Goal: Information Seeking & Learning: Compare options

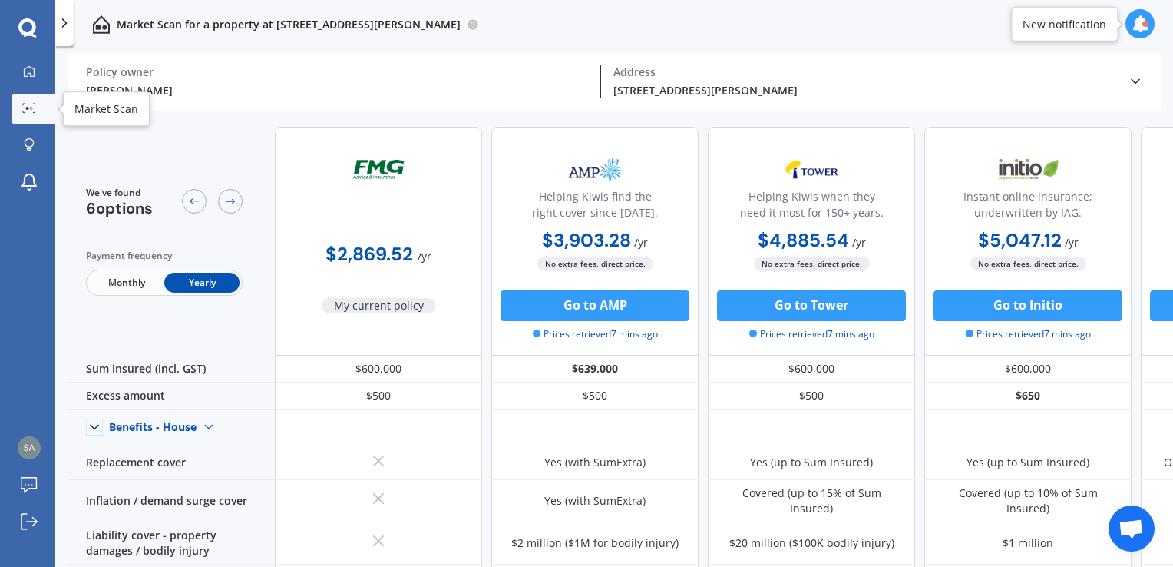
click at [42, 116] on link "Market Scan" at bounding box center [34, 109] width 44 height 31
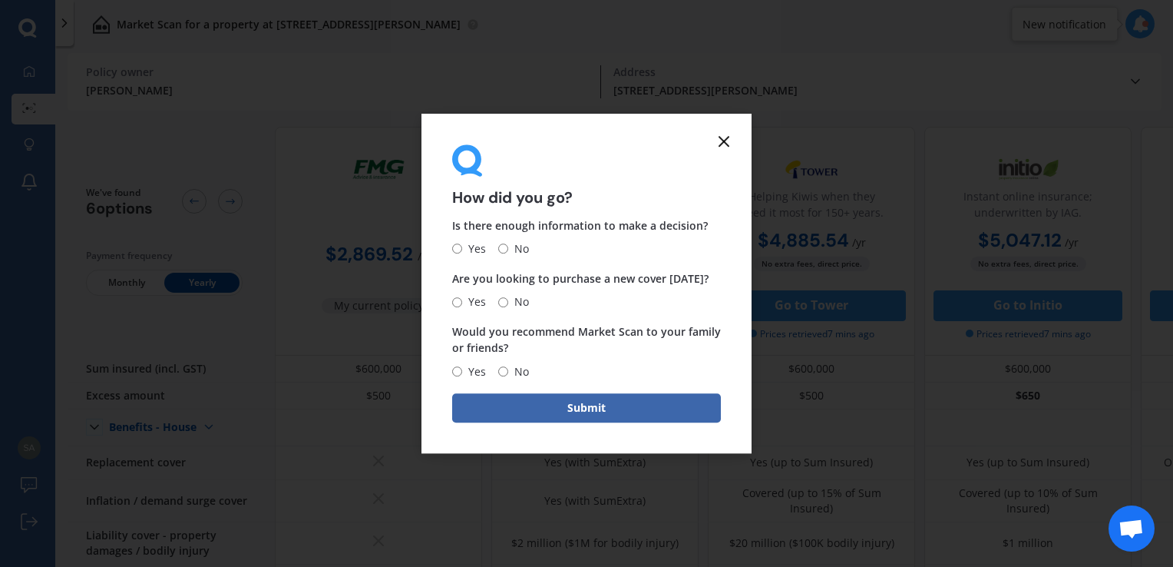
click at [722, 140] on line at bounding box center [723, 141] width 9 height 9
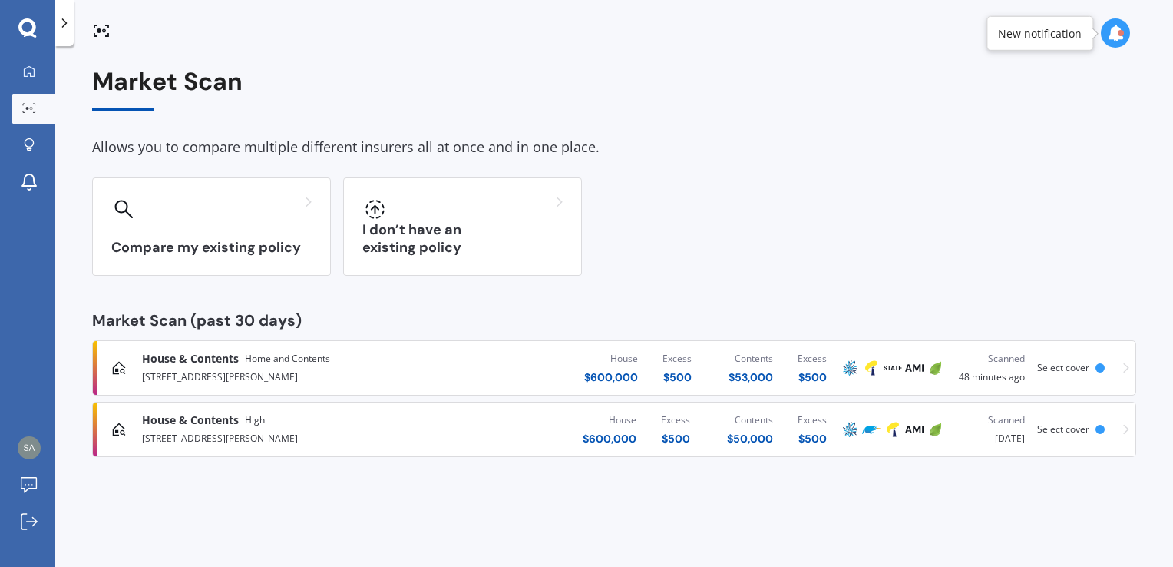
drag, startPoint x: 287, startPoint y: 428, endPoint x: 1130, endPoint y: 430, distance: 842.9
click at [1130, 430] on link "House & Contents High [STREET_ADDRESS][GEOGRAPHIC_DATA][PERSON_NAME] $ 600,000 …" at bounding box center [614, 428] width 1044 height 55
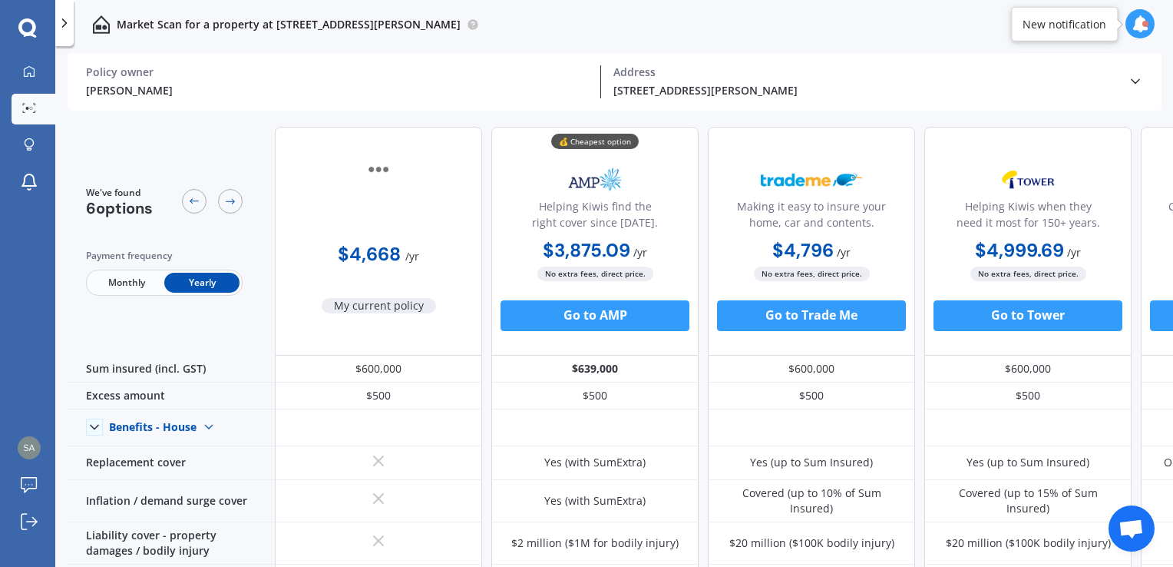
click at [27, 108] on circle at bounding box center [27, 108] width 3 height 3
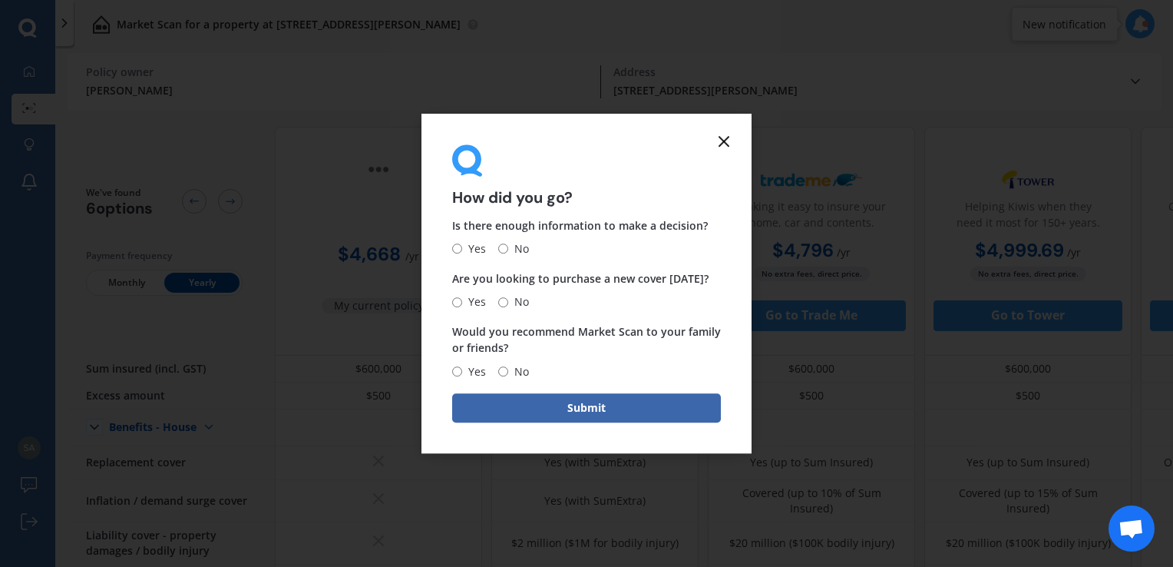
click at [722, 139] on line at bounding box center [723, 141] width 9 height 9
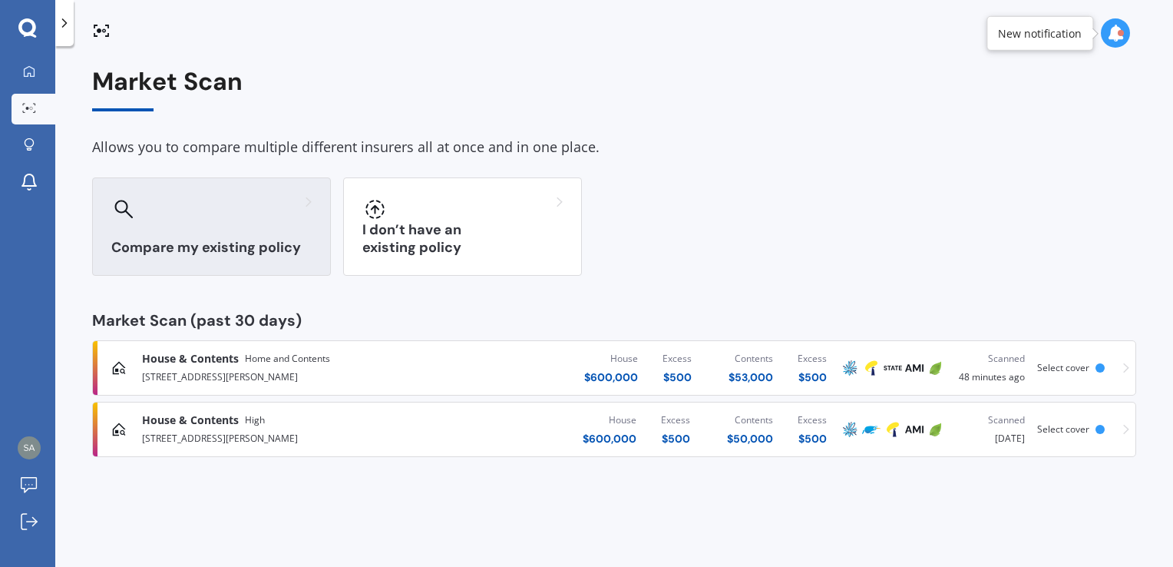
click at [187, 220] on div at bounding box center [211, 209] width 200 height 25
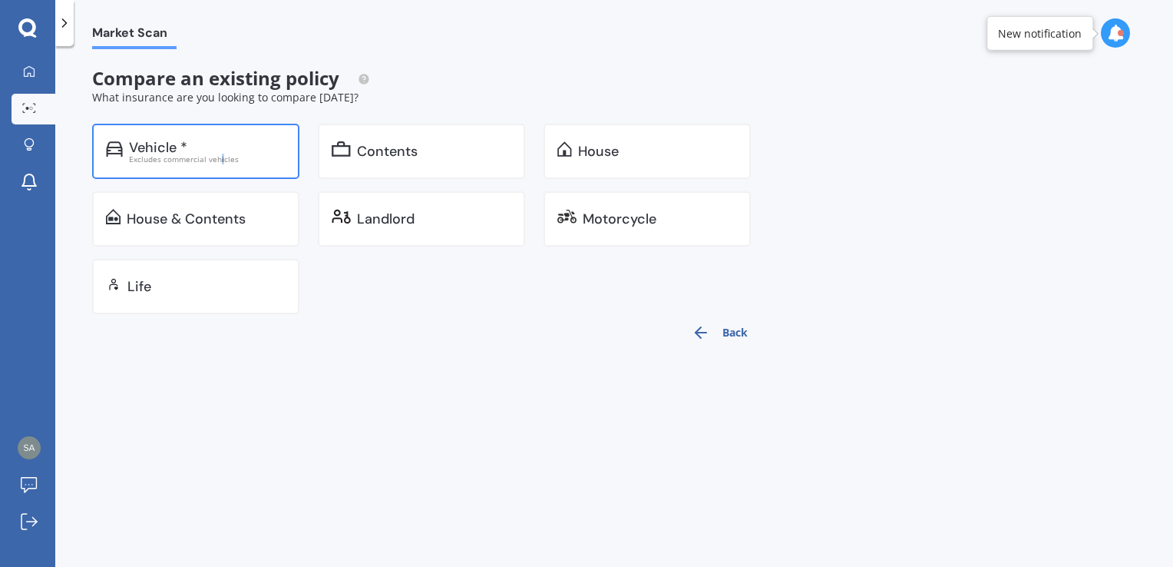
click at [220, 159] on div "Excludes commercial vehicles" at bounding box center [207, 159] width 157 height 8
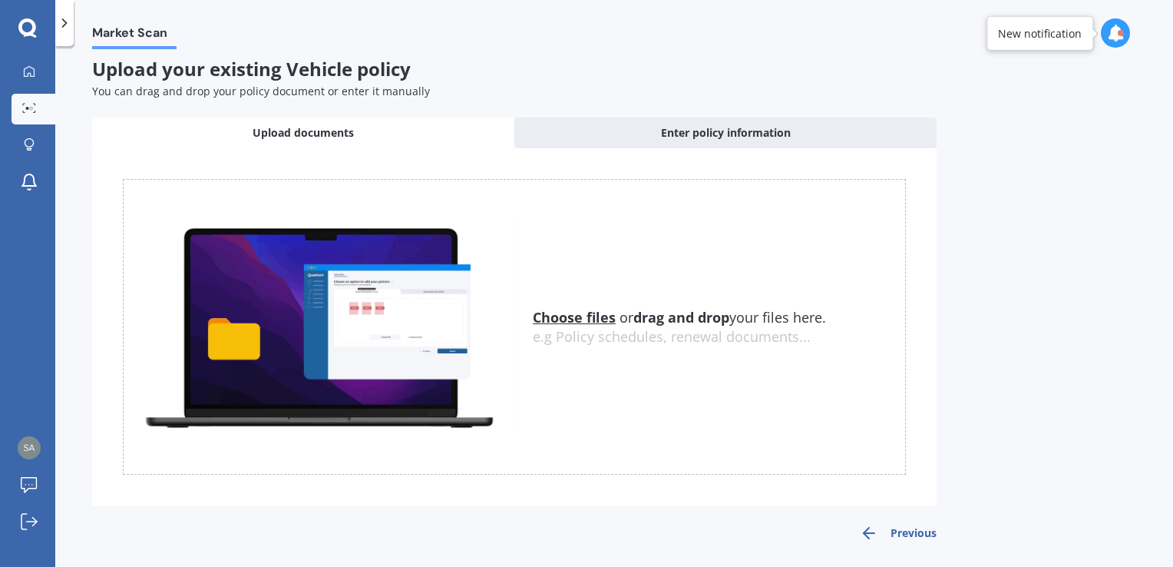
scroll to position [12, 0]
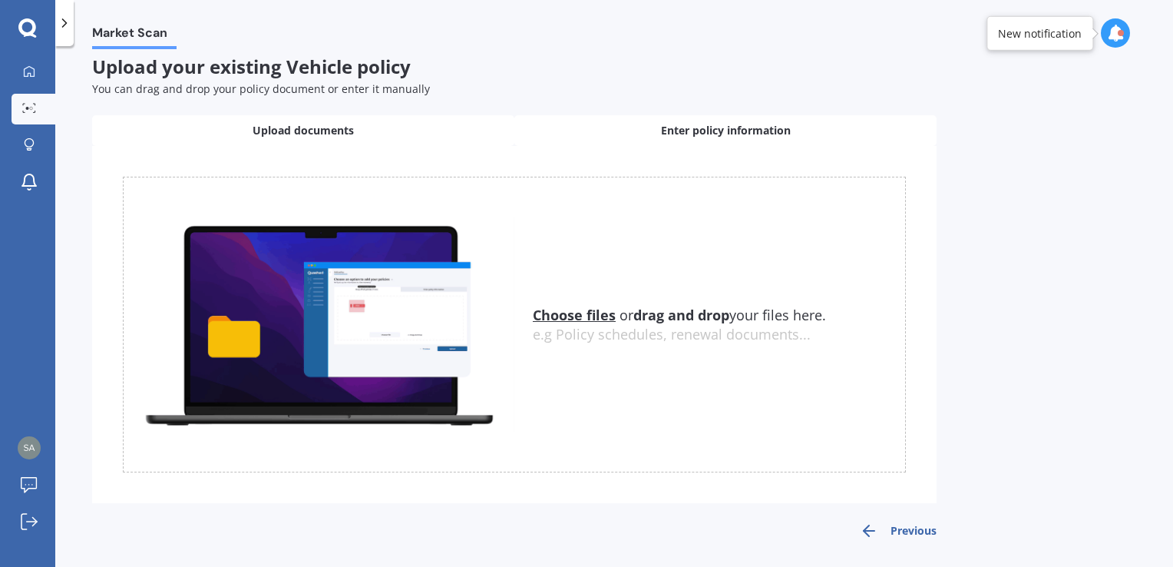
click at [731, 124] on span "Enter policy information" at bounding box center [726, 130] width 130 height 15
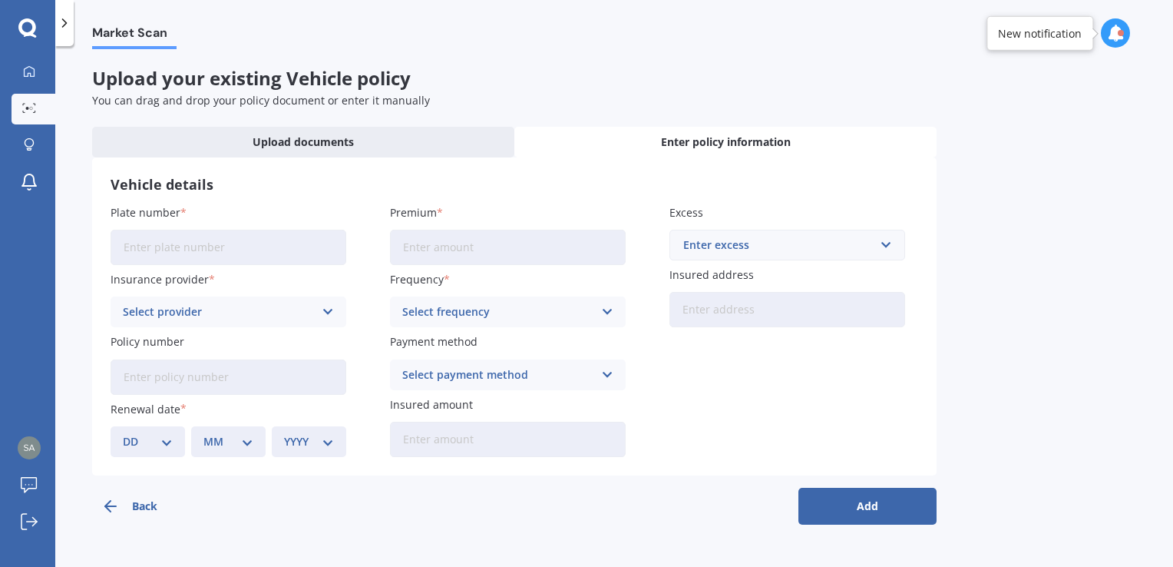
scroll to position [0, 0]
click at [246, 253] on input "Plate number" at bounding box center [229, 247] width 236 height 35
type input "QQL813"
click at [231, 309] on div "Select provider" at bounding box center [218, 311] width 191 height 17
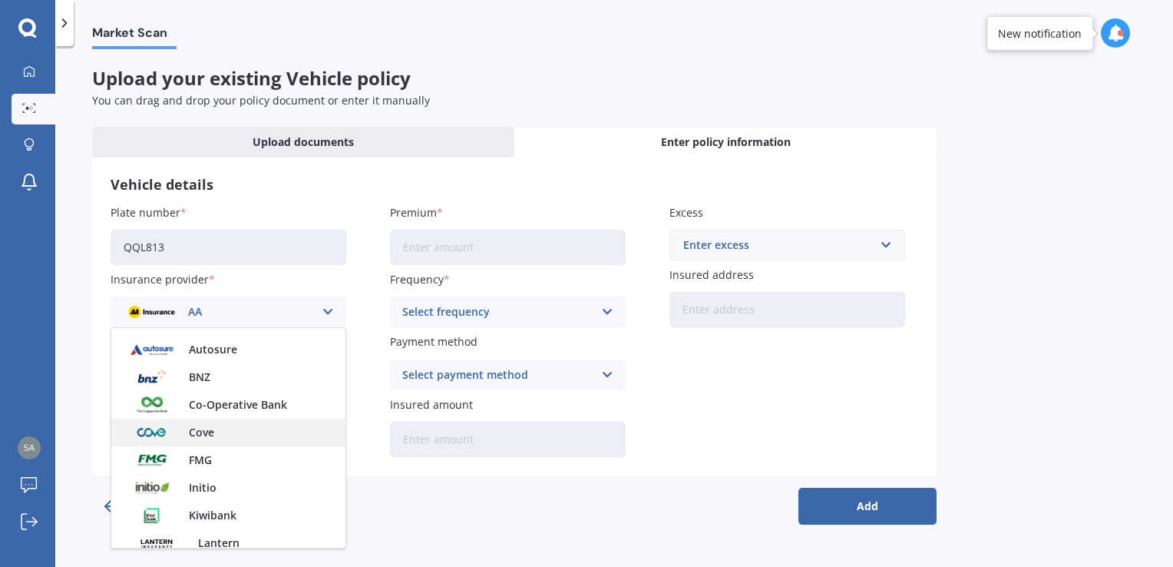
scroll to position [230, 0]
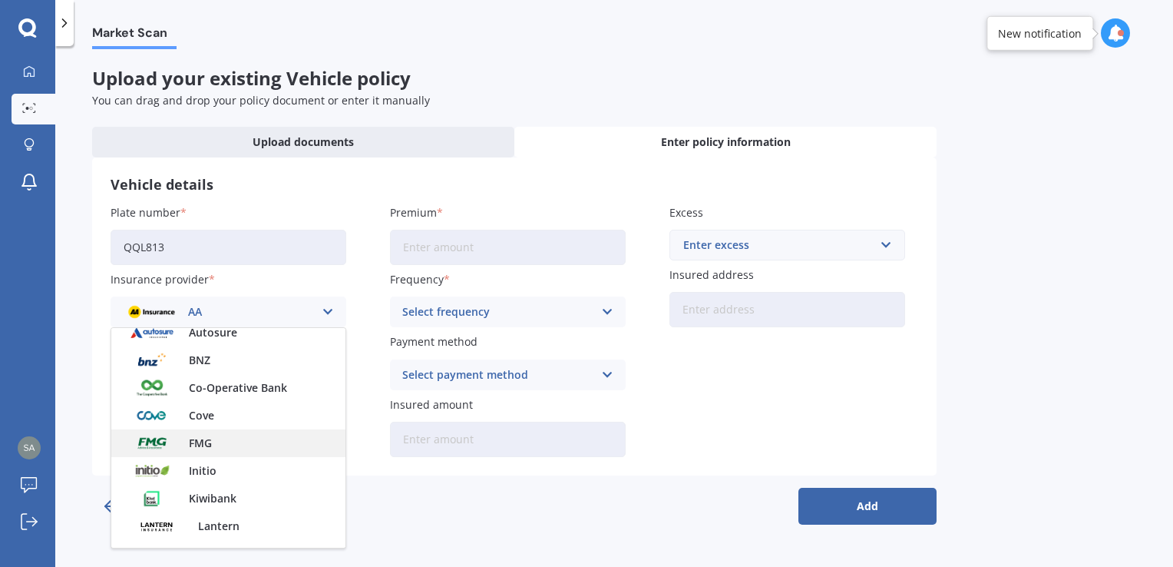
click at [225, 444] on div "FMG" at bounding box center [228, 443] width 234 height 28
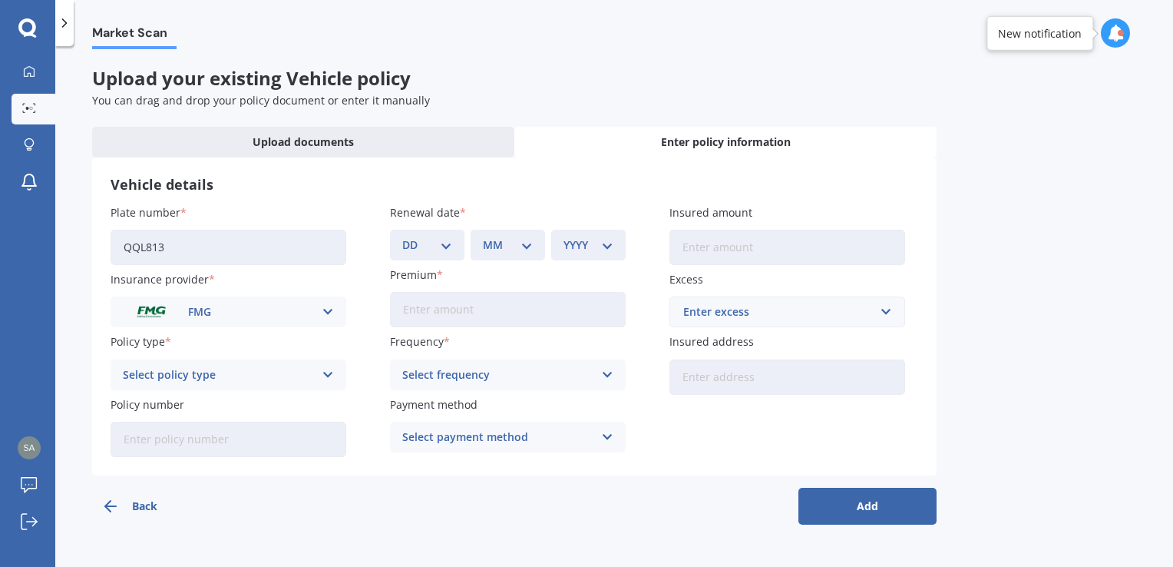
click at [229, 382] on div "Select policy type" at bounding box center [218, 374] width 191 height 17
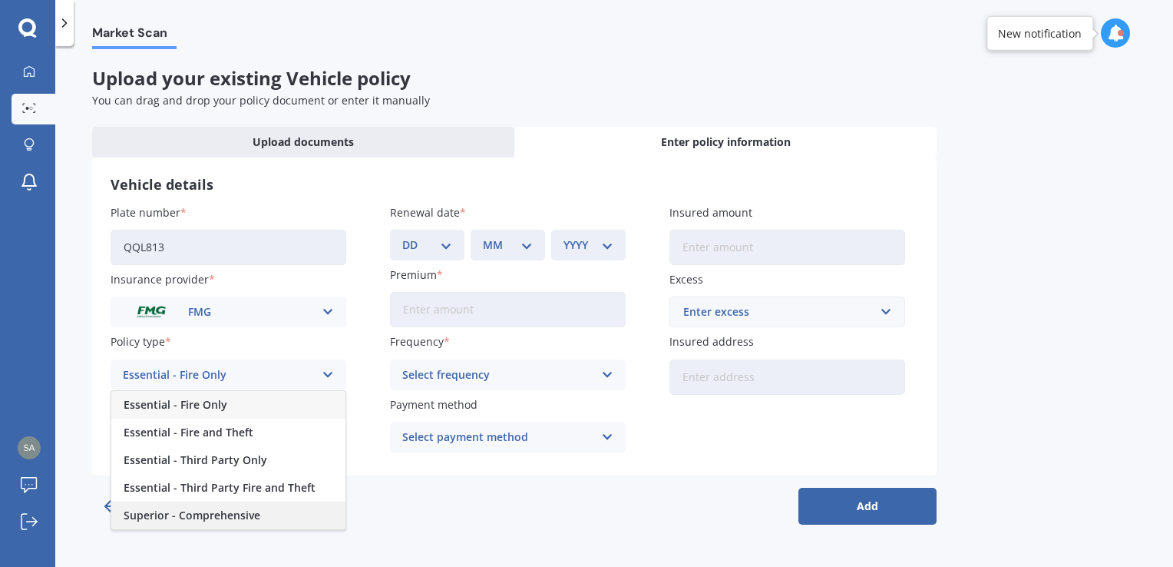
click at [223, 511] on span "Superior - Comprehensive" at bounding box center [192, 515] width 137 height 11
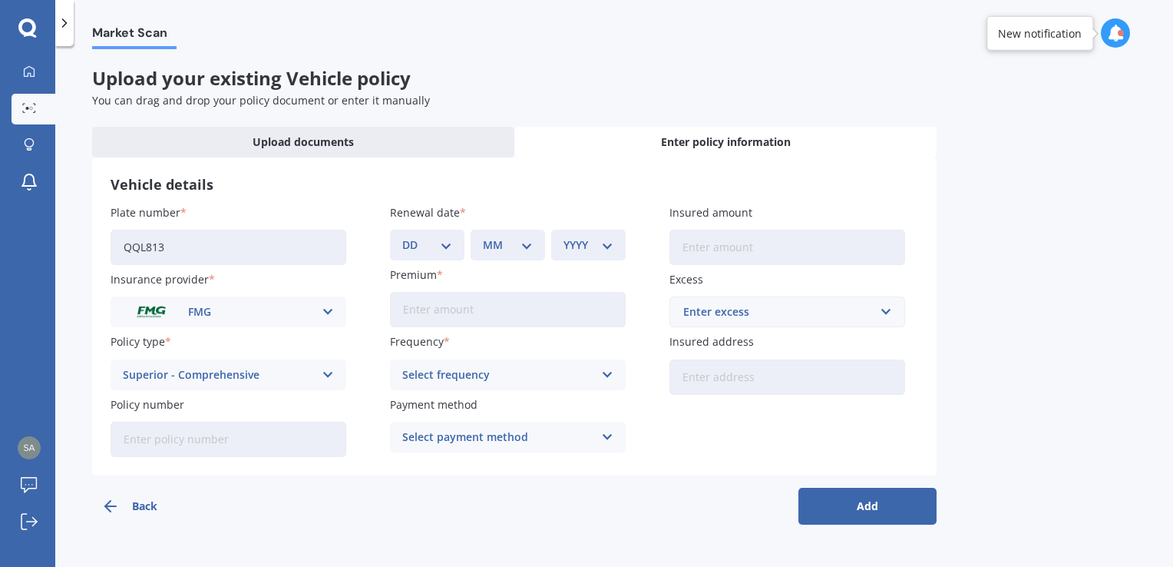
click at [425, 256] on div "DD 01 02 03 04 05 06 07 08 09 10 11 12 13 14 15 16 17 18 19 20 21 22 23 24 25 2…" at bounding box center [427, 245] width 74 height 31
click at [438, 244] on select "DD 01 02 03 04 05 06 07 08 09 10 11 12 13 14 15 16 17 18 19 20 21 22 23 24 25 2…" at bounding box center [427, 244] width 50 height 17
select select "15"
click at [402, 236] on select "DD 01 02 03 04 05 06 07 08 09 10 11 12 13 14 15 16 17 18 19 20 21 22 23 24 25 2…" at bounding box center [427, 244] width 50 height 17
click at [484, 229] on div "Renewal date DD 01 02 03 04 05 06 07 08 09 10 11 12 13 14 15 16 17 18 19 20 21 …" at bounding box center [508, 232] width 236 height 56
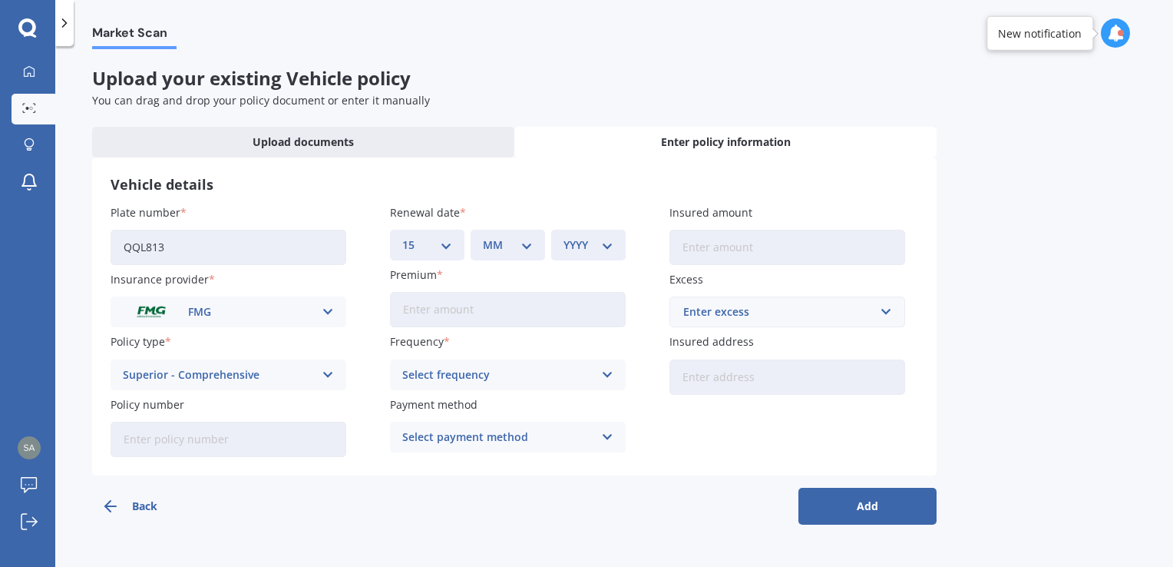
click at [487, 238] on select "MM 01 02 03 04 05 06 07 08 09 10 11 12" at bounding box center [508, 244] width 50 height 17
select select "09"
click at [483, 236] on select "MM 01 02 03 04 05 06 07 08 09 10 11 12" at bounding box center [508, 244] width 50 height 17
click at [571, 251] on select "YYYY 2027 2026 2025 2024 2023 2022 2021 2020 2019 2018 2017 2016 2015 2014 2013…" at bounding box center [588, 244] width 50 height 17
select select "2025"
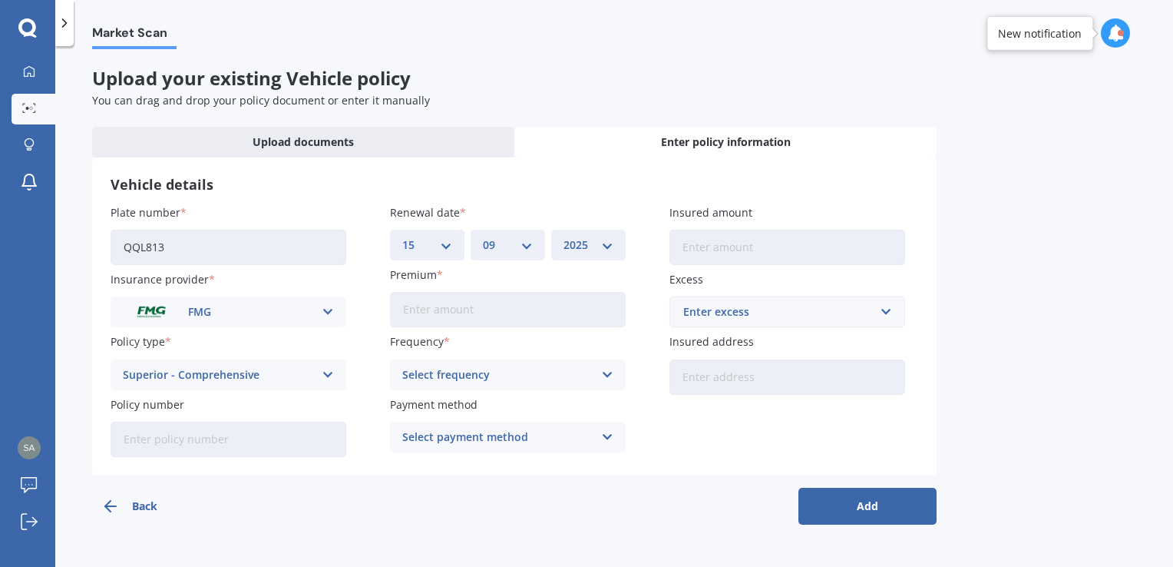
click at [563, 236] on select "YYYY 2027 2026 2025 2024 2023 2022 2021 2020 2019 2018 2017 2016 2015 2014 2013…" at bounding box center [588, 244] width 50 height 17
click at [537, 309] on input "Premium" at bounding box center [508, 309] width 236 height 35
type input "$845.00"
click at [534, 364] on div "Select frequency Yearly Six-Monthly Quarterly Monthly Fortnightly Weekly" at bounding box center [508, 374] width 236 height 31
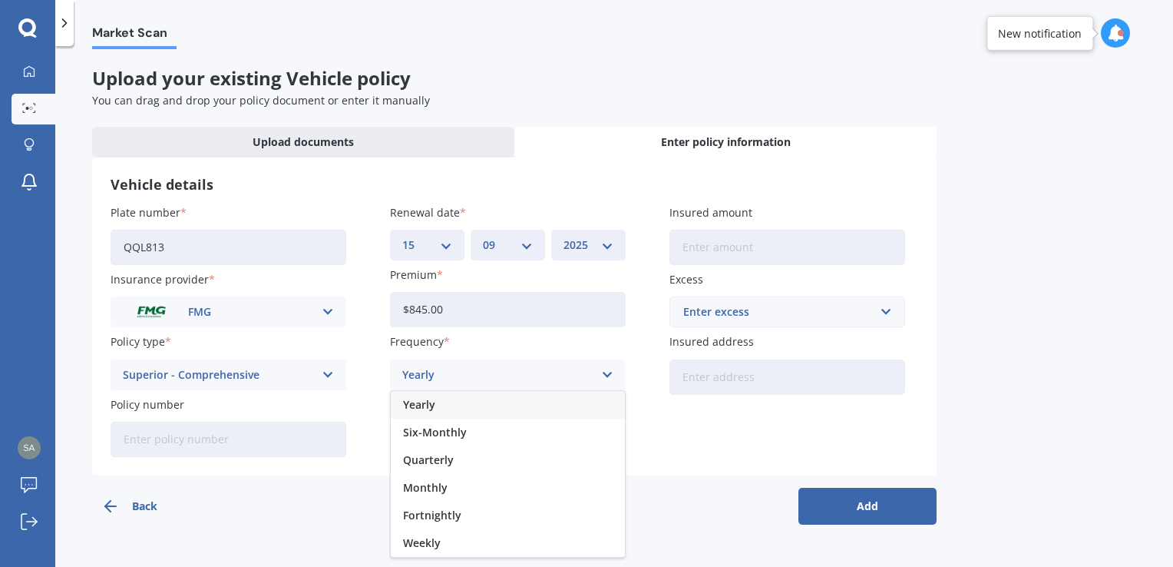
click at [464, 401] on div "Yearly" at bounding box center [508, 405] width 234 height 28
click at [492, 431] on div "Select payment method" at bounding box center [497, 436] width 191 height 17
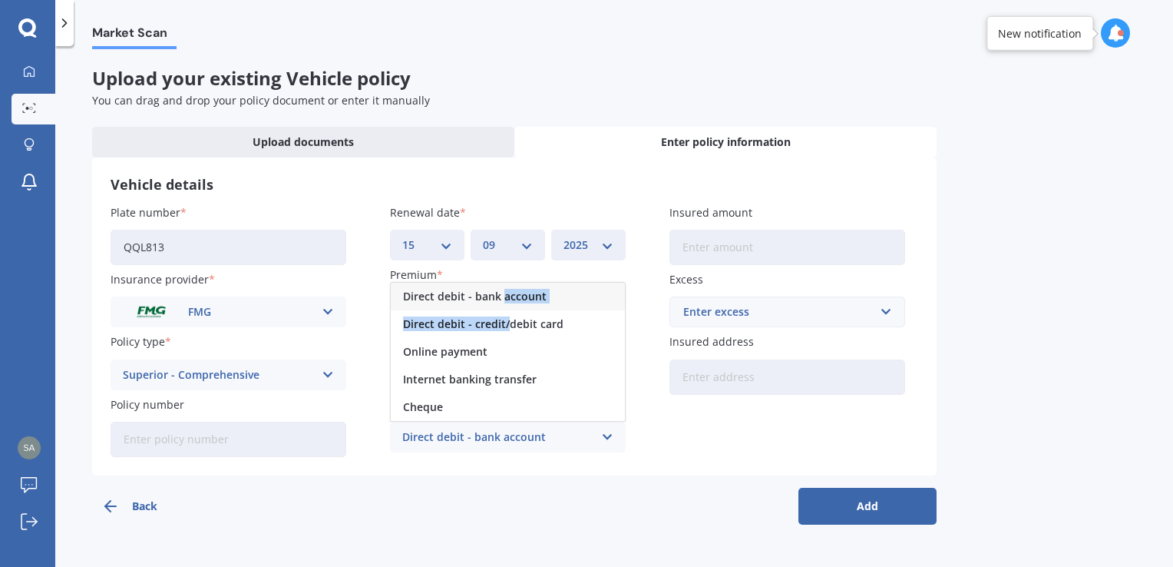
drag, startPoint x: 505, startPoint y: 330, endPoint x: 504, endPoint y: 297, distance: 33.0
click at [504, 297] on div "Direct debit - bank account Direct debit - credit/debit card Online payment Int…" at bounding box center [508, 352] width 236 height 140
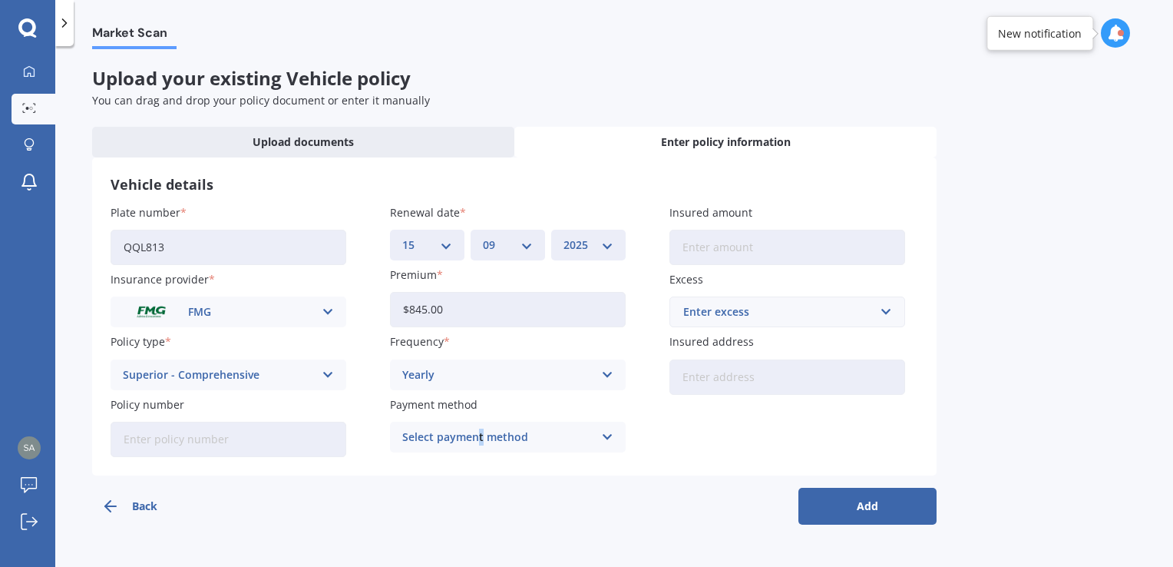
click at [479, 435] on div "Select payment method" at bounding box center [497, 436] width 191 height 17
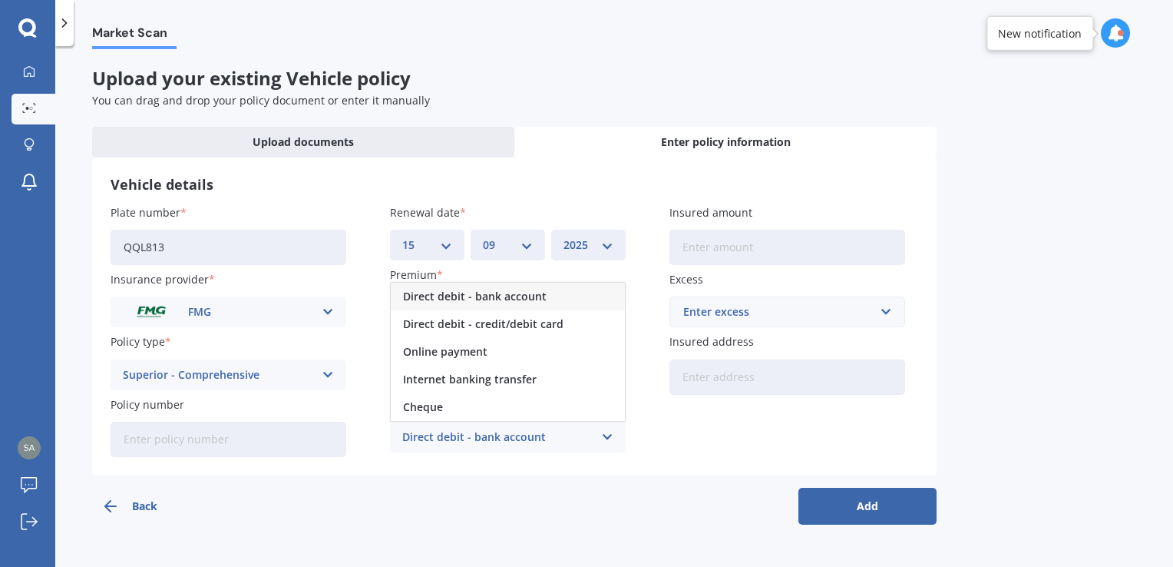
click at [476, 299] on span "Direct debit - bank account" at bounding box center [475, 296] width 144 height 11
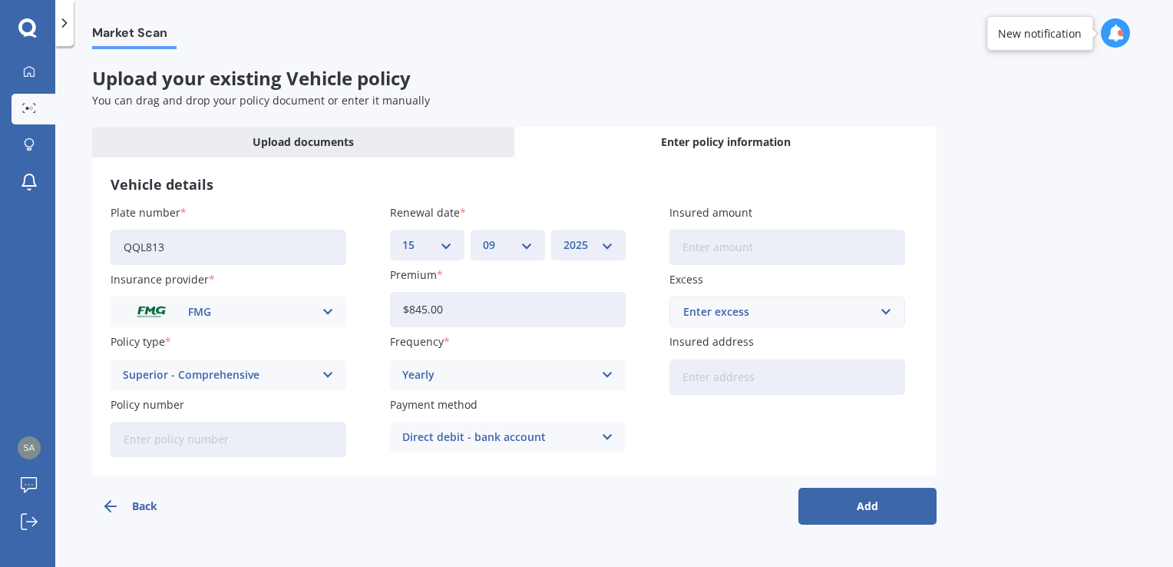
click at [783, 253] on input "Insured amount" at bounding box center [787, 247] width 236 height 35
type input "$16,000"
click at [743, 313] on div "Enter excess" at bounding box center [778, 311] width 190 height 17
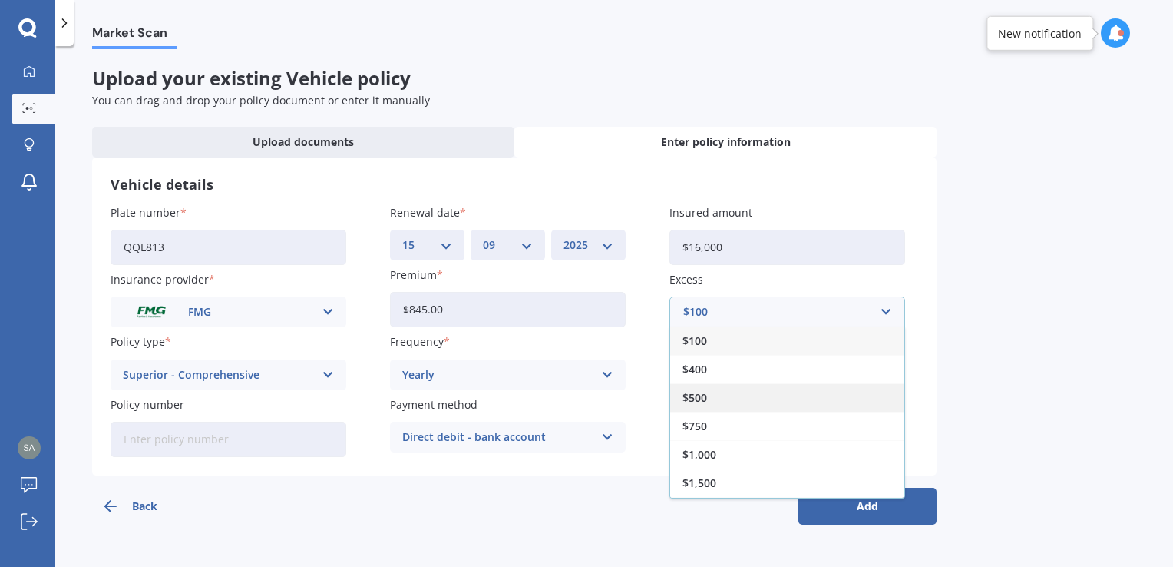
click at [740, 398] on div "$500" at bounding box center [787, 397] width 234 height 28
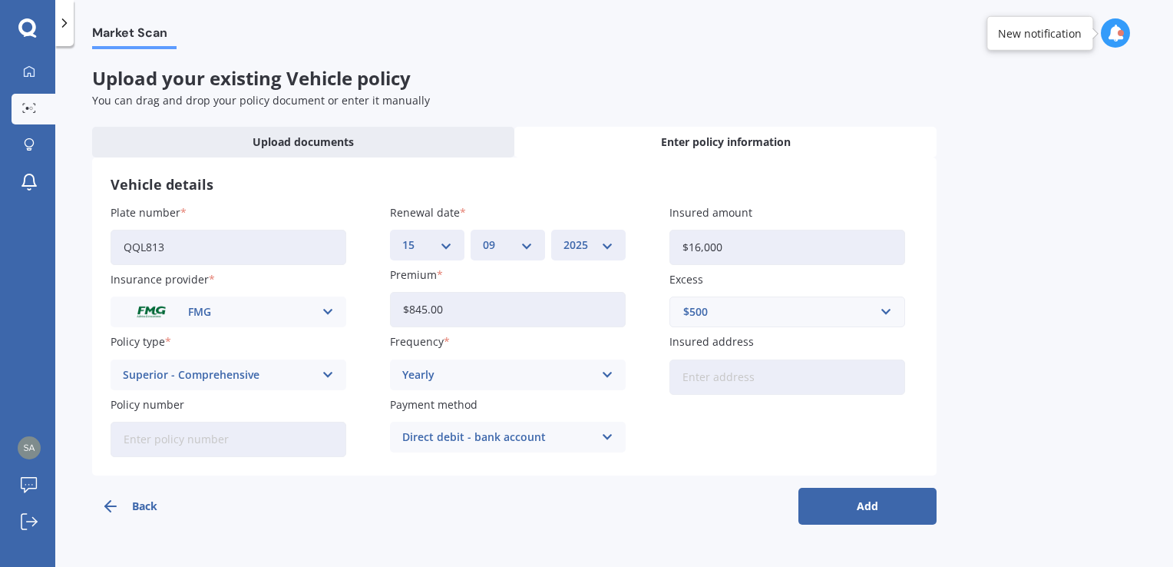
click at [744, 381] on input "Insured address" at bounding box center [787, 376] width 236 height 35
type input "[STREET_ADDRESS][PERSON_NAME]"
click at [825, 497] on button "Add" at bounding box center [867, 505] width 138 height 37
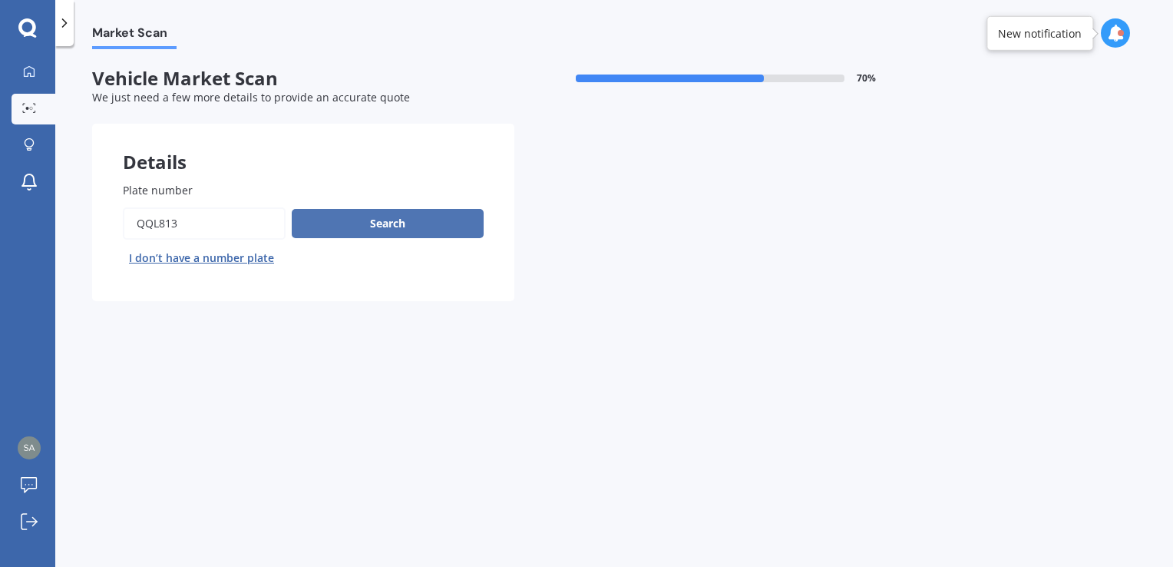
click at [431, 231] on button "Search" at bounding box center [388, 223] width 192 height 29
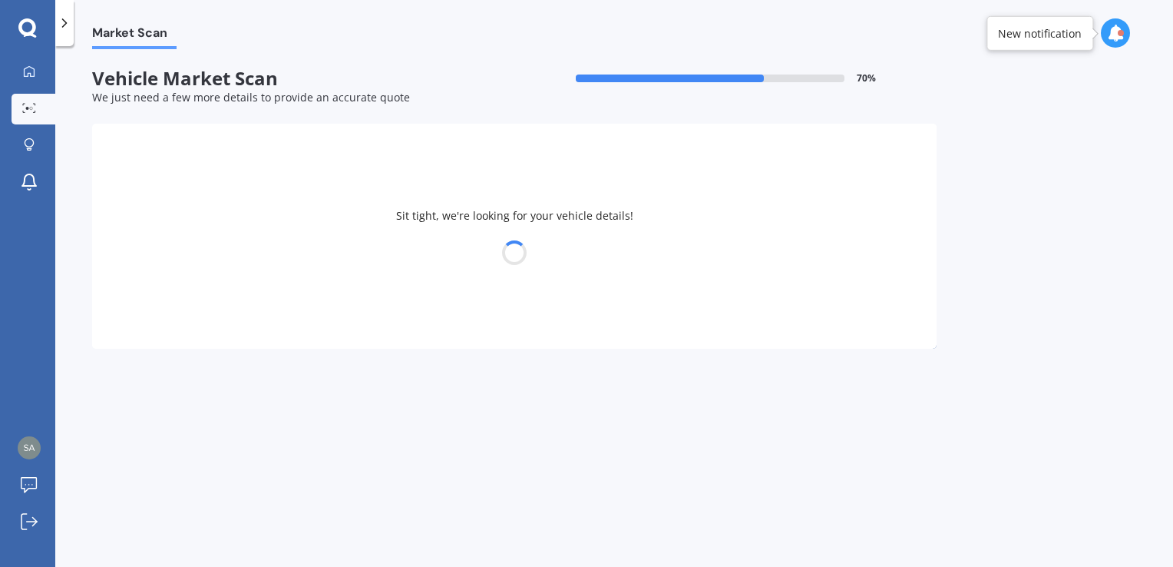
select select "NISSAN"
select select "NOTE"
select select "04"
select select "01"
select select "1997"
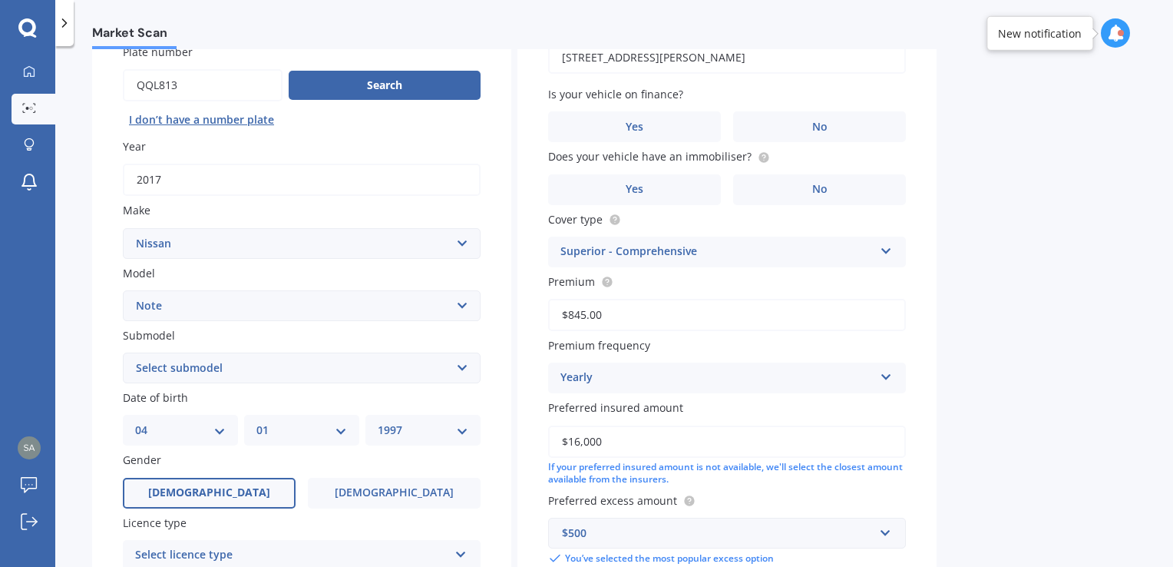
scroll to position [154, 0]
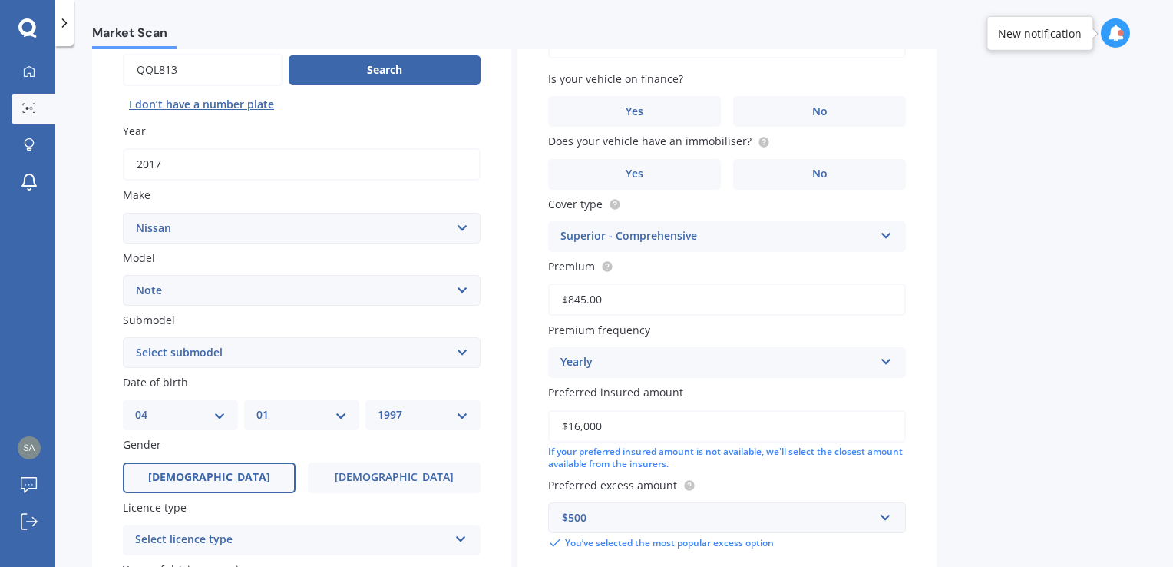
click at [322, 353] on select "Select submodel (All) E-Power Hatchback Non Turbo Station Wagon turbo" at bounding box center [302, 352] width 358 height 31
select select "E-POWER"
click at [123, 337] on select "Select submodel (All) E-Power Hatchback Non Turbo Station Wagon turbo" at bounding box center [302, 352] width 358 height 31
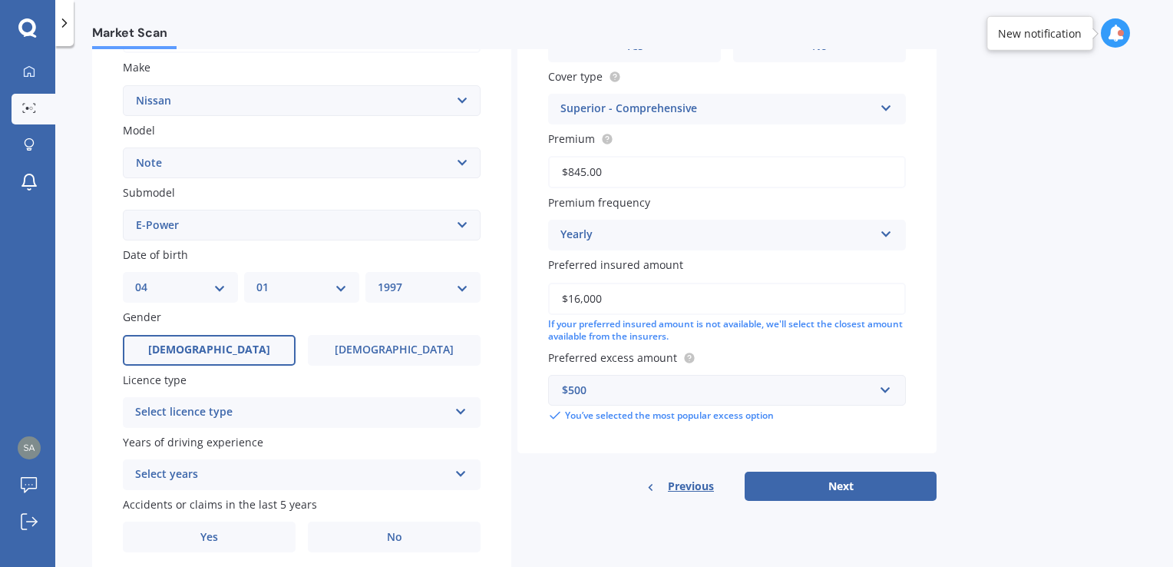
scroll to position [307, 0]
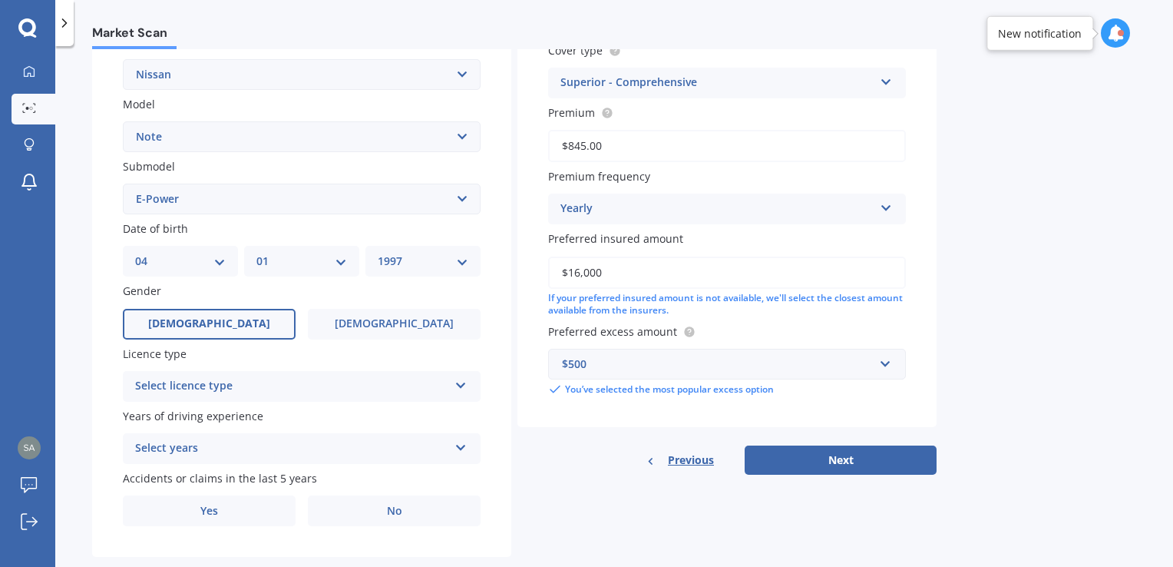
click at [441, 388] on div "Select licence type" at bounding box center [291, 386] width 313 height 18
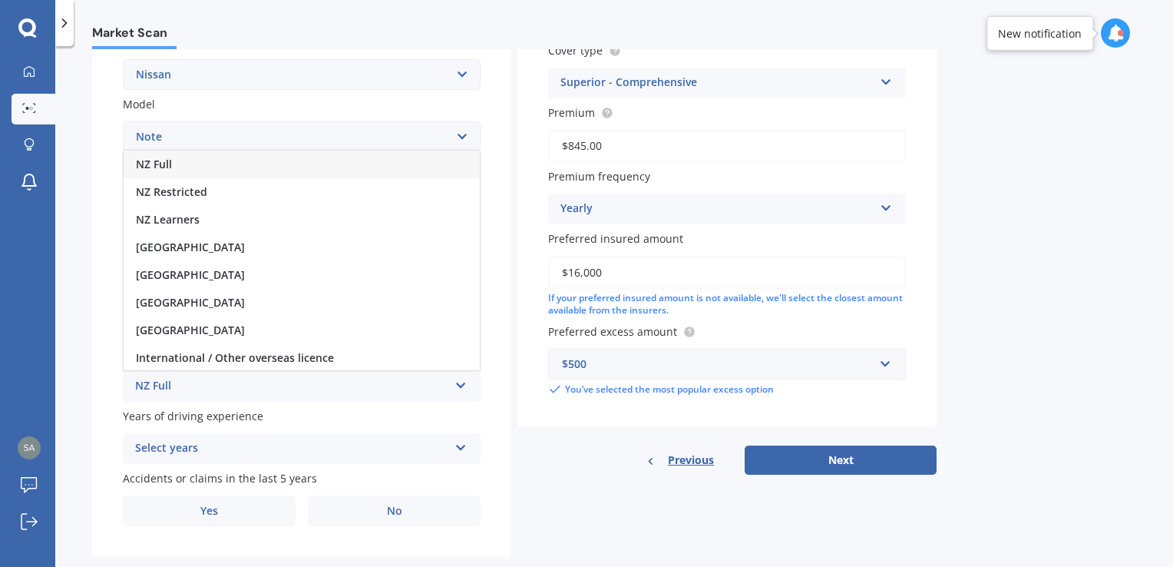
click at [261, 164] on div "NZ Full" at bounding box center [302, 164] width 356 height 28
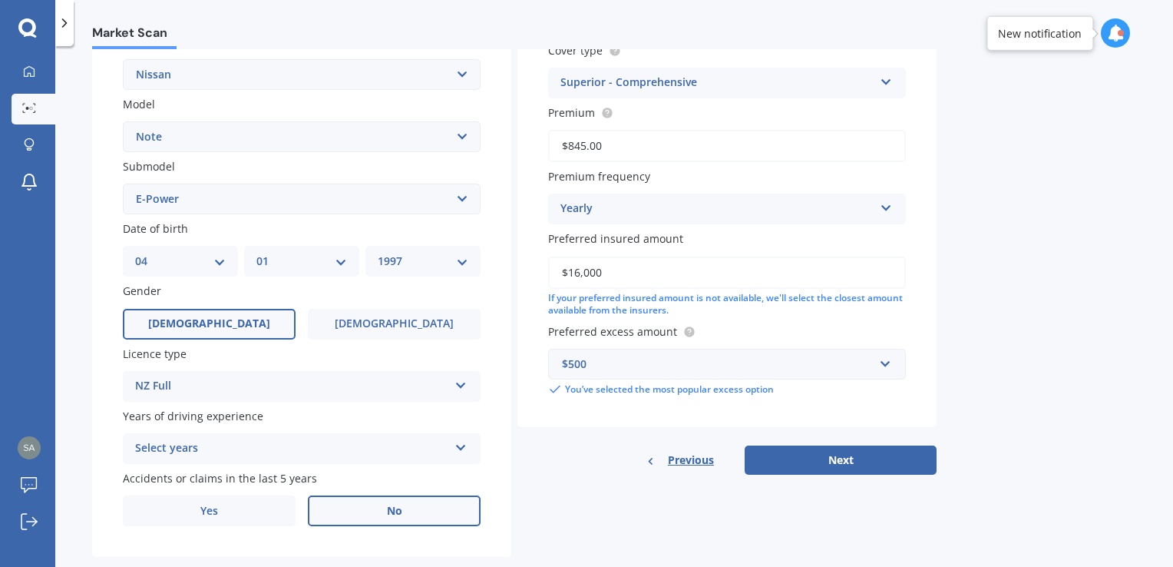
click at [382, 508] on label "No" at bounding box center [394, 510] width 173 height 31
click at [0, 0] on input "No" at bounding box center [0, 0] width 0 height 0
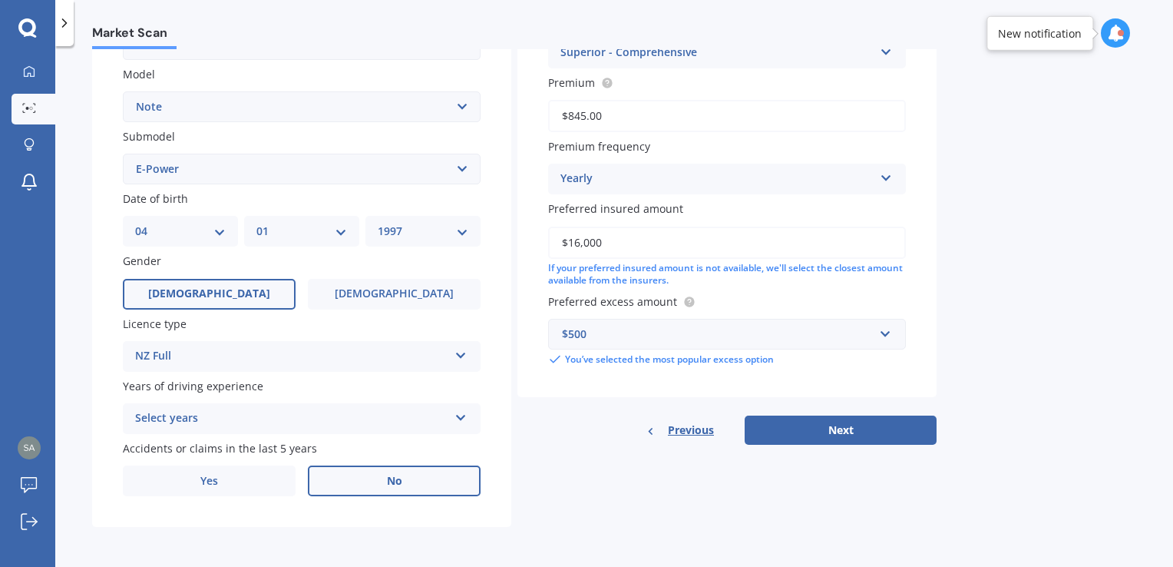
click at [471, 425] on div "Select years 5 or more years 4 years 3 years 2 years 1 year" at bounding box center [302, 418] width 358 height 31
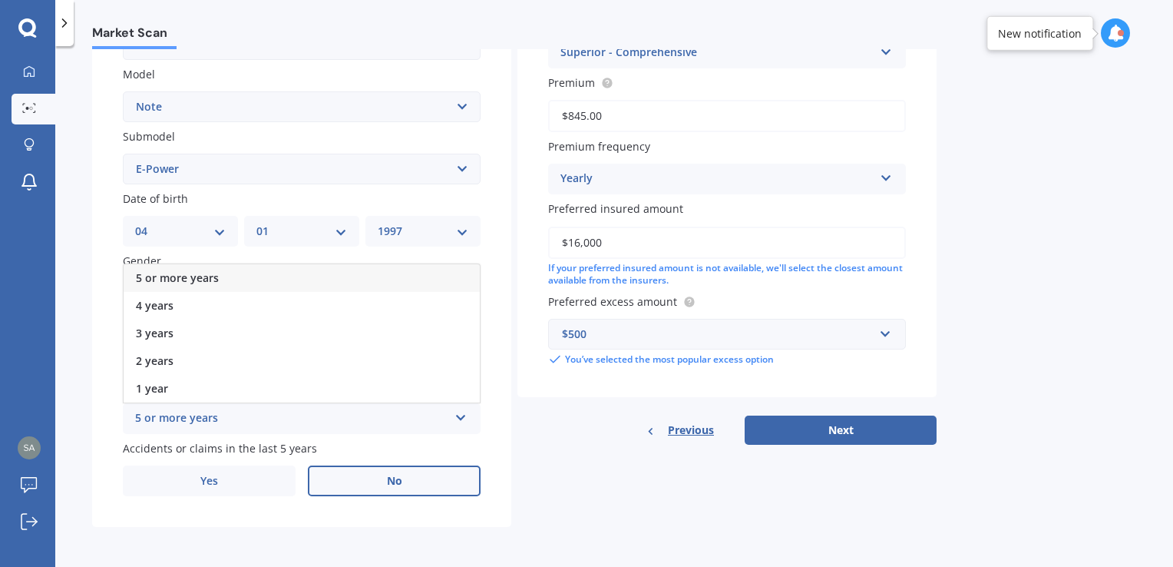
click at [468, 423] on div "5 or more years 5 or more years 4 years 3 years 2 years 1 year" at bounding box center [302, 418] width 358 height 31
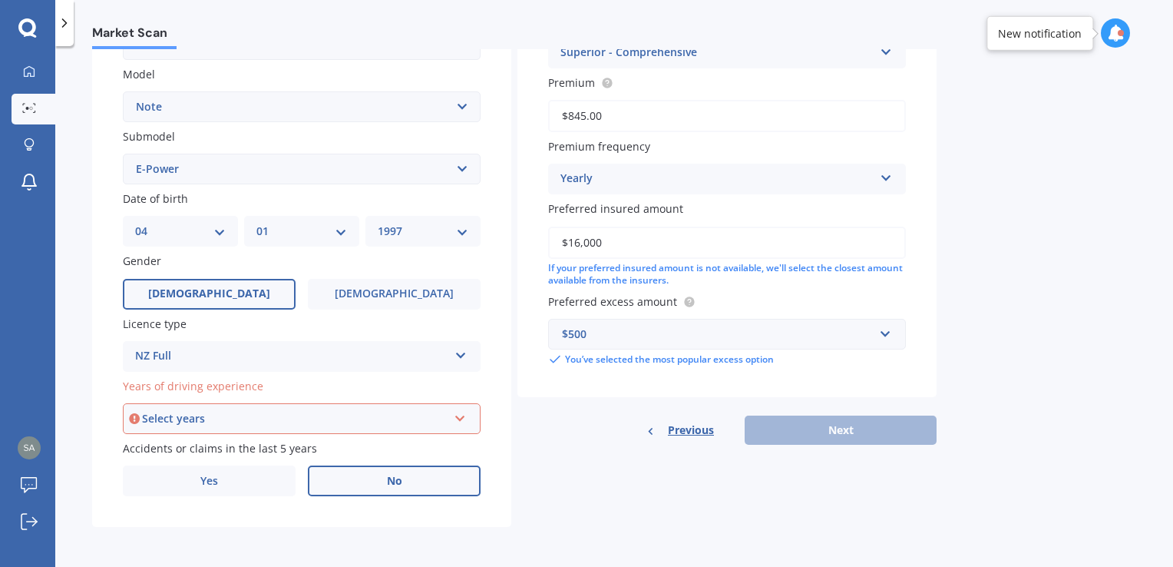
click at [453, 422] on div "Select years 5 or more years 4 years 3 years 2 years 1 year" at bounding box center [302, 418] width 358 height 31
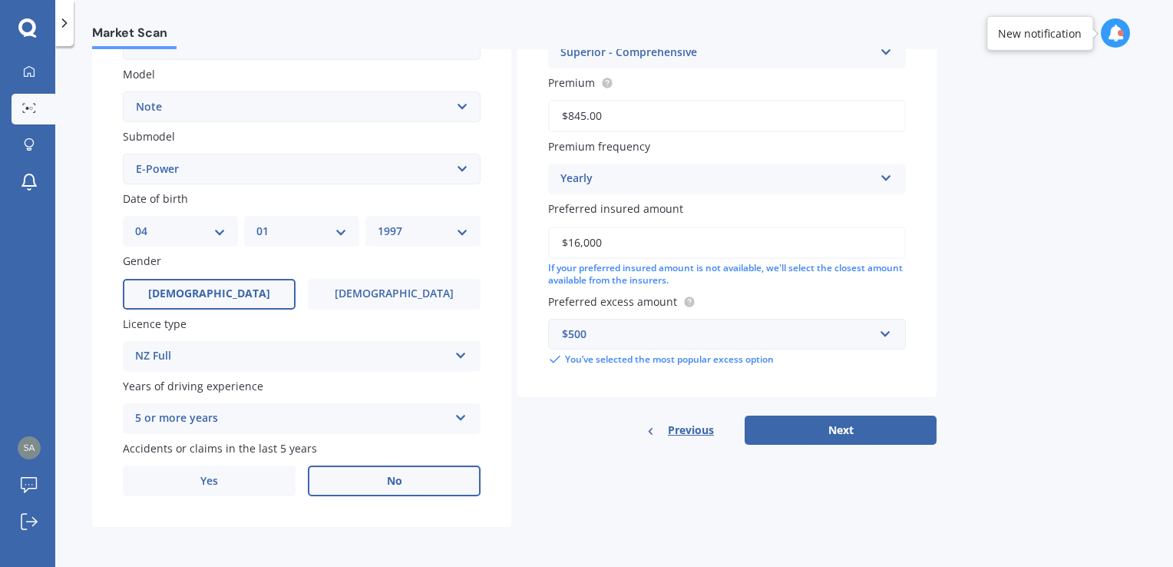
click at [562, 444] on div "Details Plate number Search I don’t have a number plate Year [DATE] Make Select…" at bounding box center [514, 157] width 844 height 741
click at [442, 427] on div "5 or more years" at bounding box center [291, 418] width 313 height 18
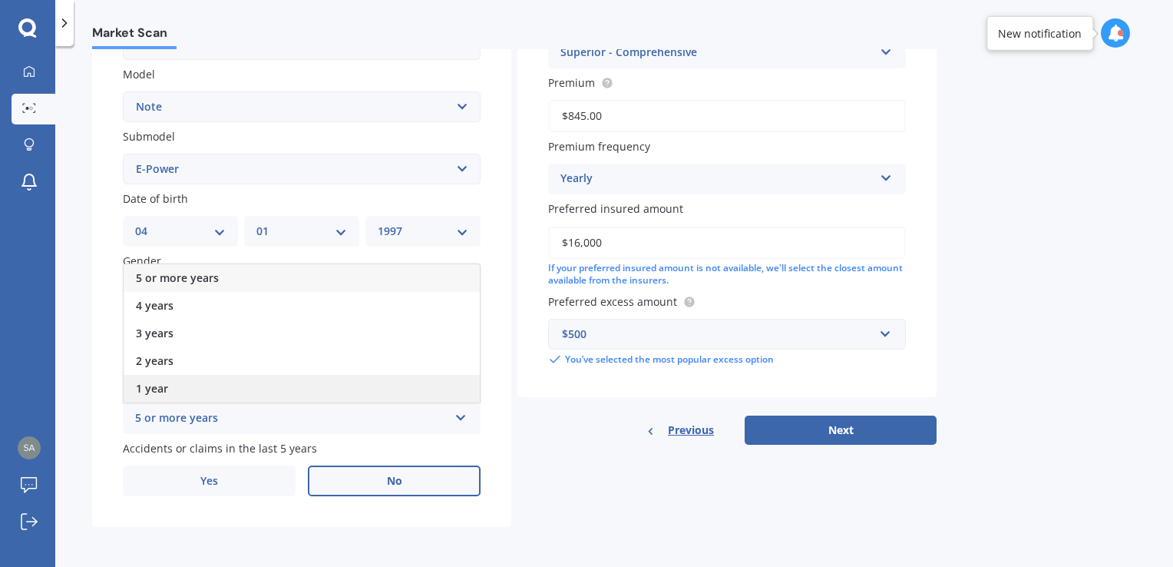
click at [392, 382] on div "1 year" at bounding box center [302, 389] width 356 height 28
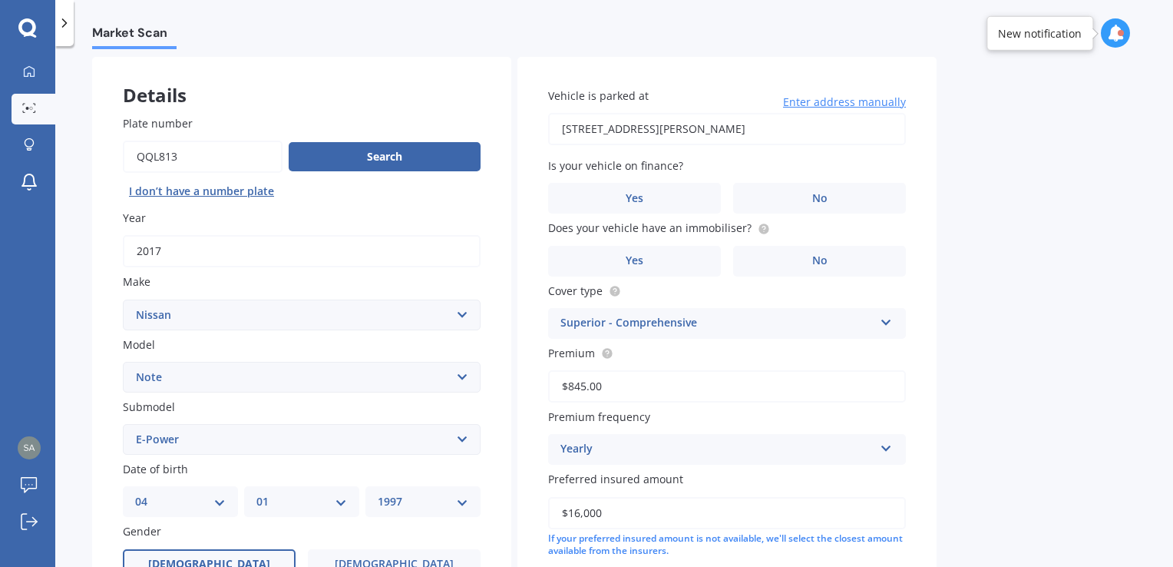
scroll to position [30, 0]
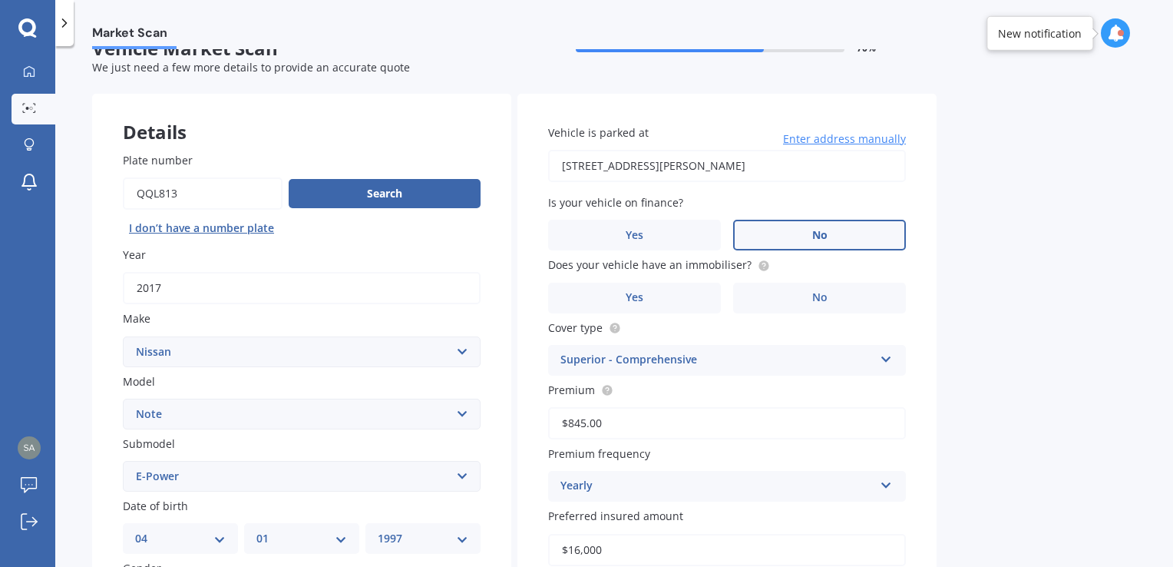
click at [795, 237] on label "No" at bounding box center [819, 235] width 173 height 31
click at [0, 0] on input "No" at bounding box center [0, 0] width 0 height 0
click at [691, 296] on label "Yes" at bounding box center [634, 298] width 173 height 31
click at [0, 0] on input "Yes" at bounding box center [0, 0] width 0 height 0
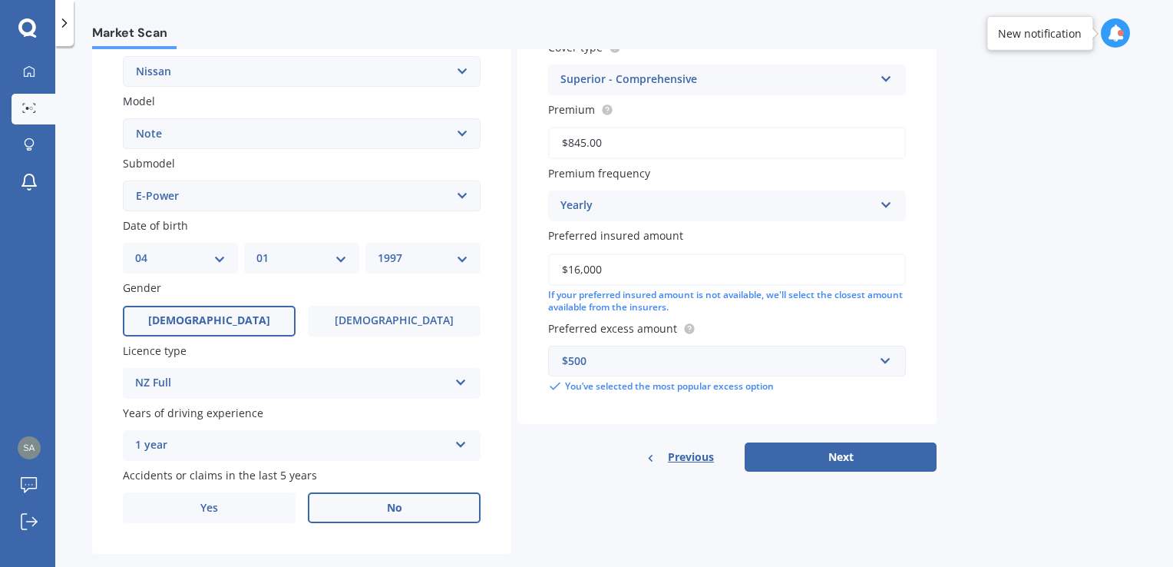
scroll to position [337, 0]
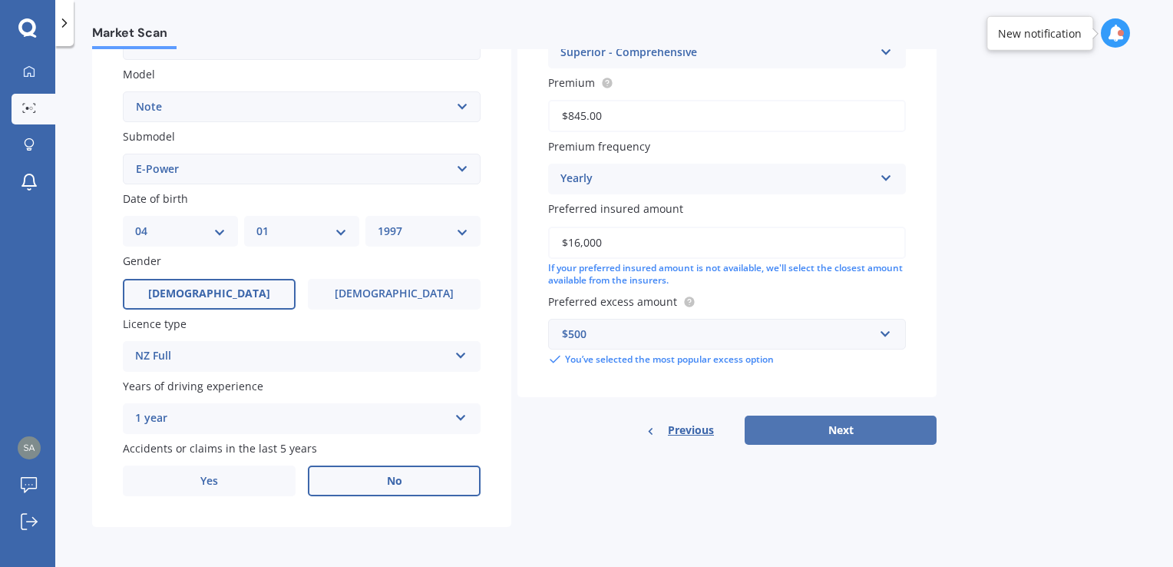
click at [852, 417] on button "Next" at bounding box center [841, 429] width 192 height 29
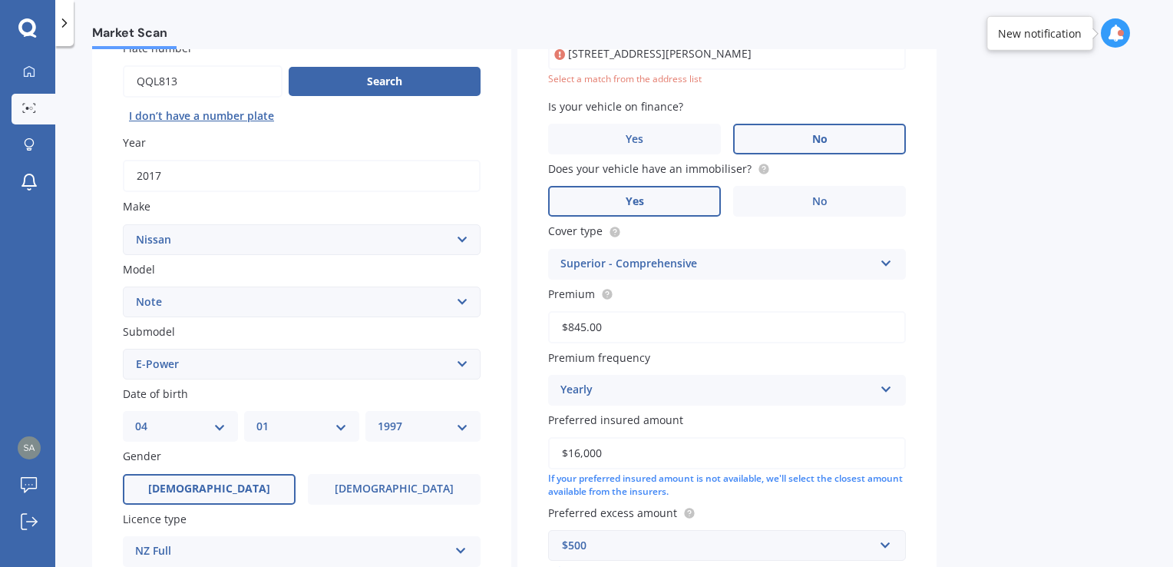
scroll to position [104, 0]
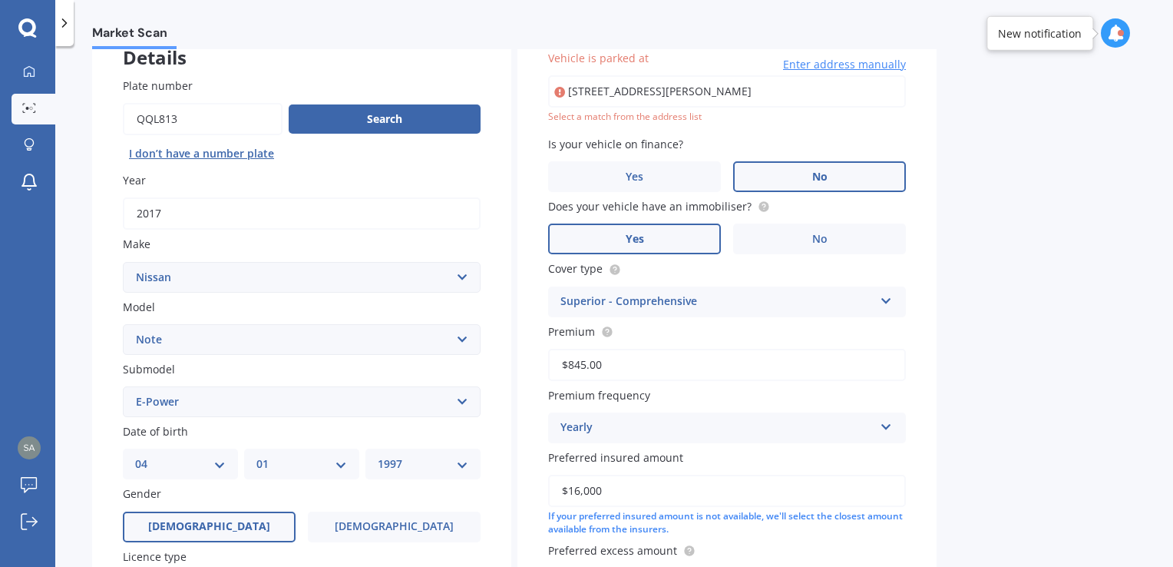
type input "[STREET_ADDRESS][PERSON_NAME]"
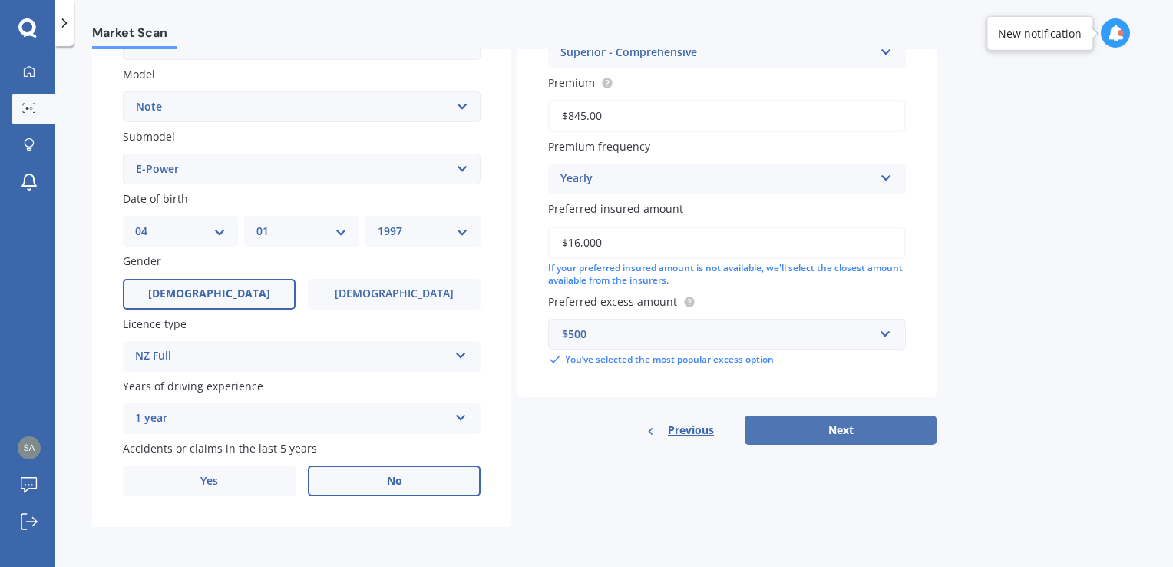
click at [845, 431] on button "Next" at bounding box center [841, 429] width 192 height 29
select select "04"
select select "01"
select select "1997"
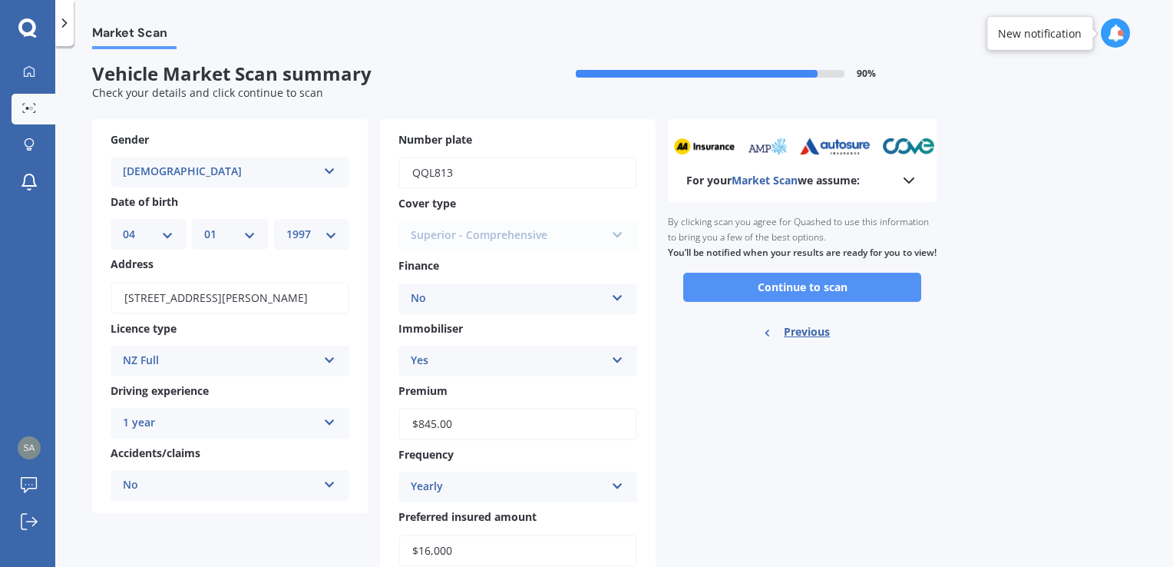
scroll to position [0, 0]
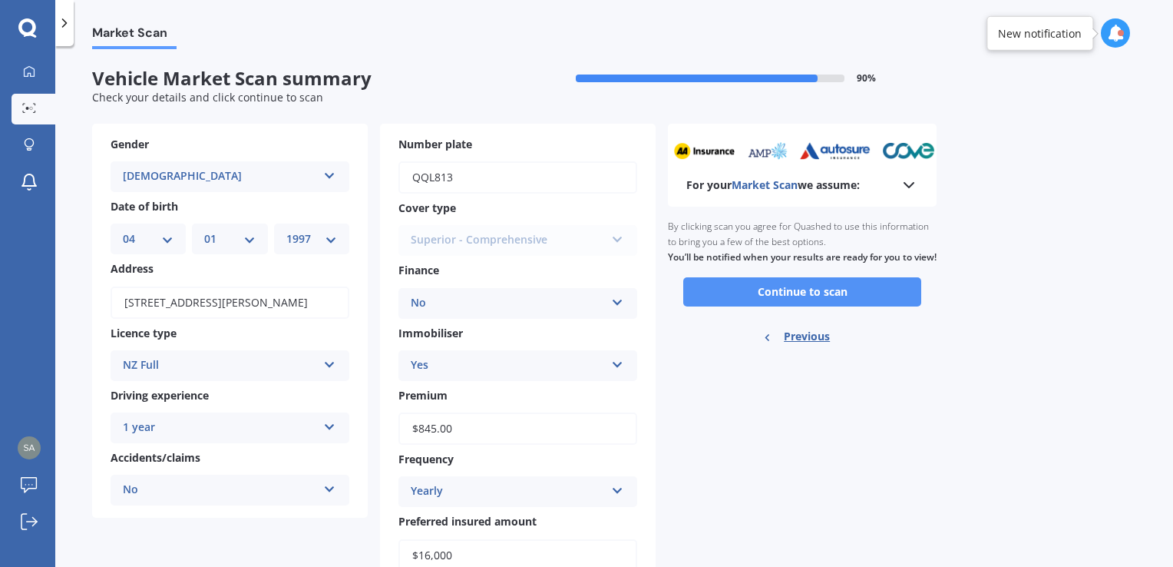
click at [738, 306] on button "Continue to scan" at bounding box center [802, 291] width 238 height 29
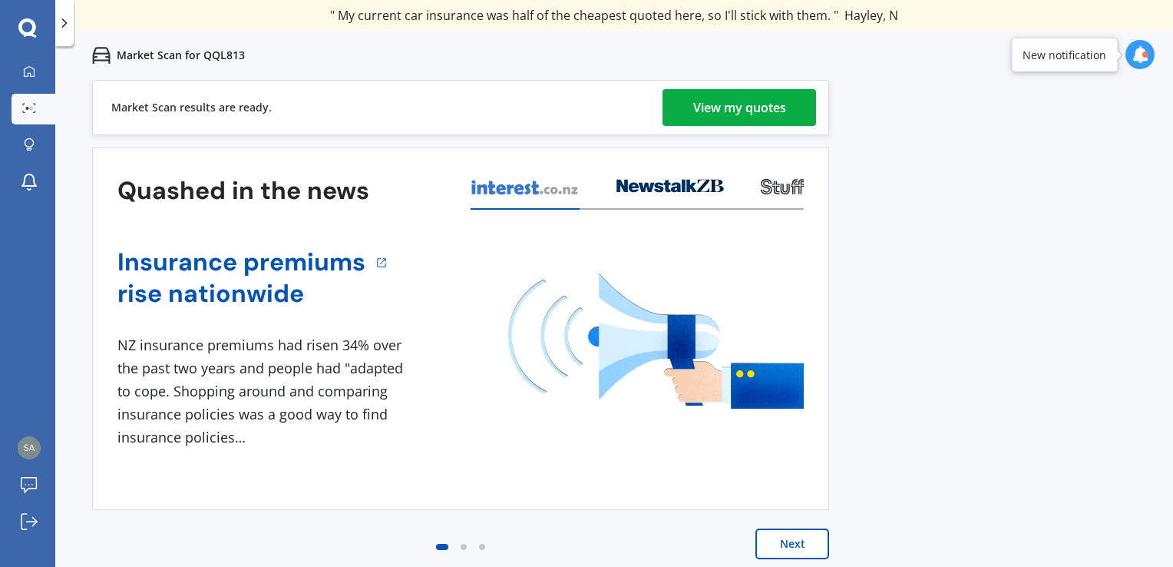
click at [805, 540] on button "Next" at bounding box center [792, 543] width 74 height 31
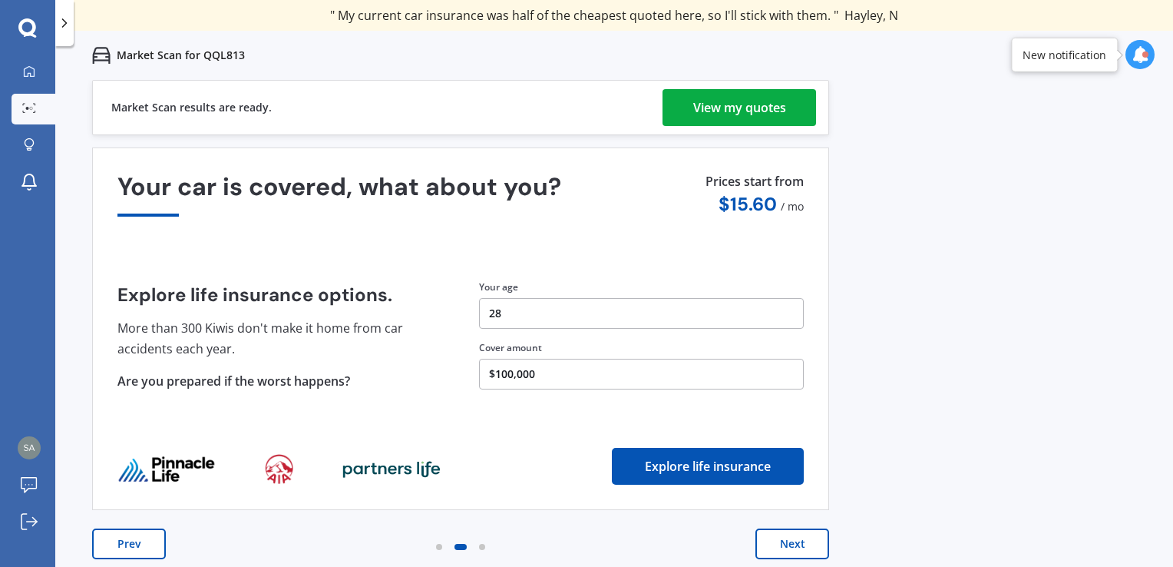
click at [714, 104] on div "View my quotes" at bounding box center [739, 107] width 93 height 37
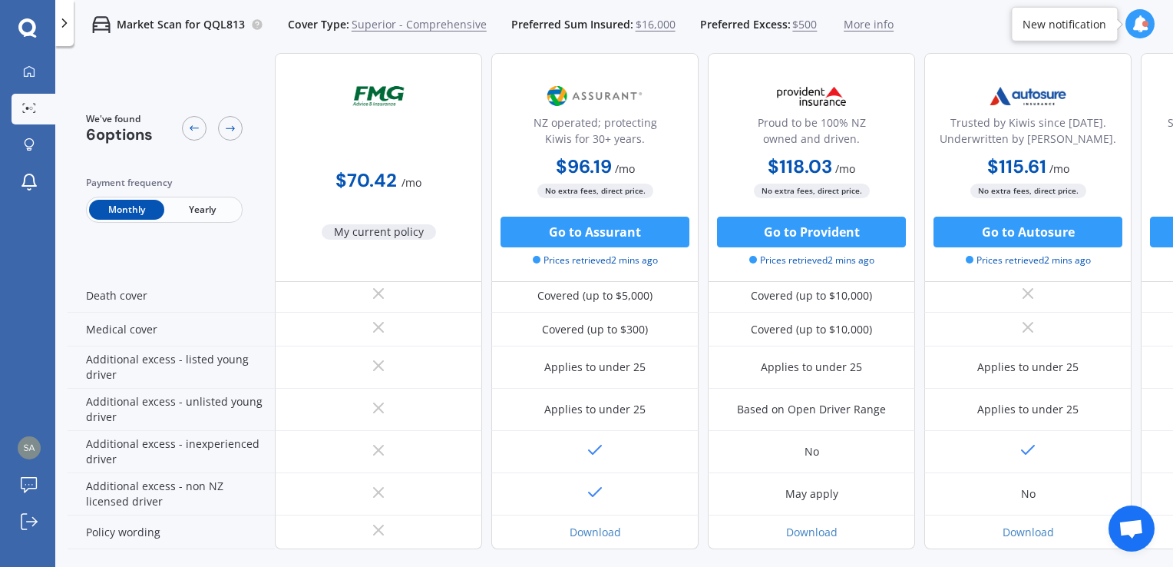
scroll to position [790, 0]
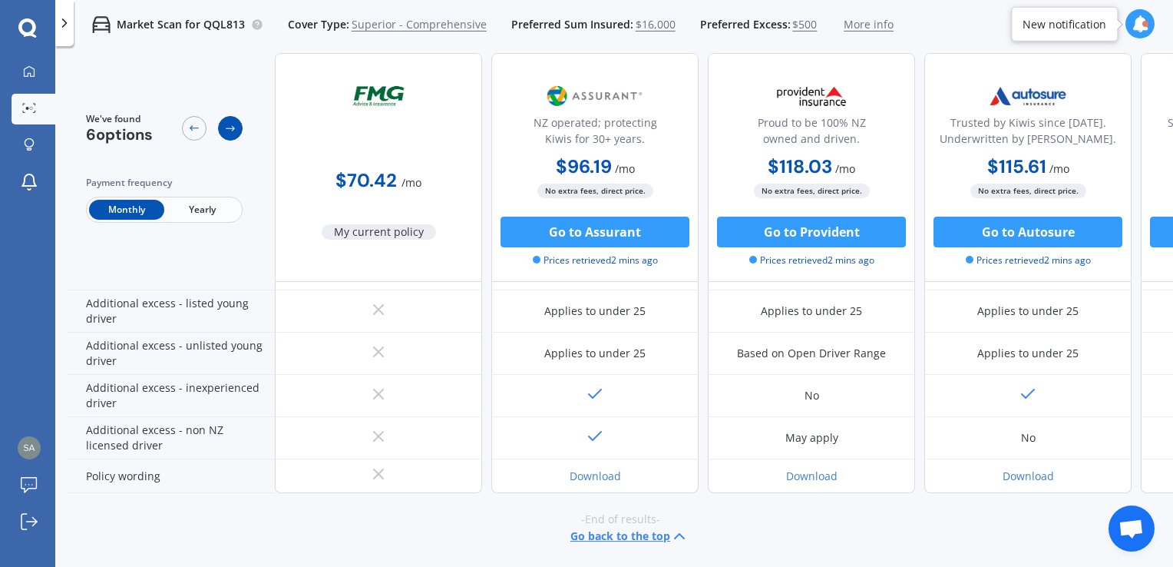
click at [230, 127] on icon at bounding box center [230, 128] width 12 height 12
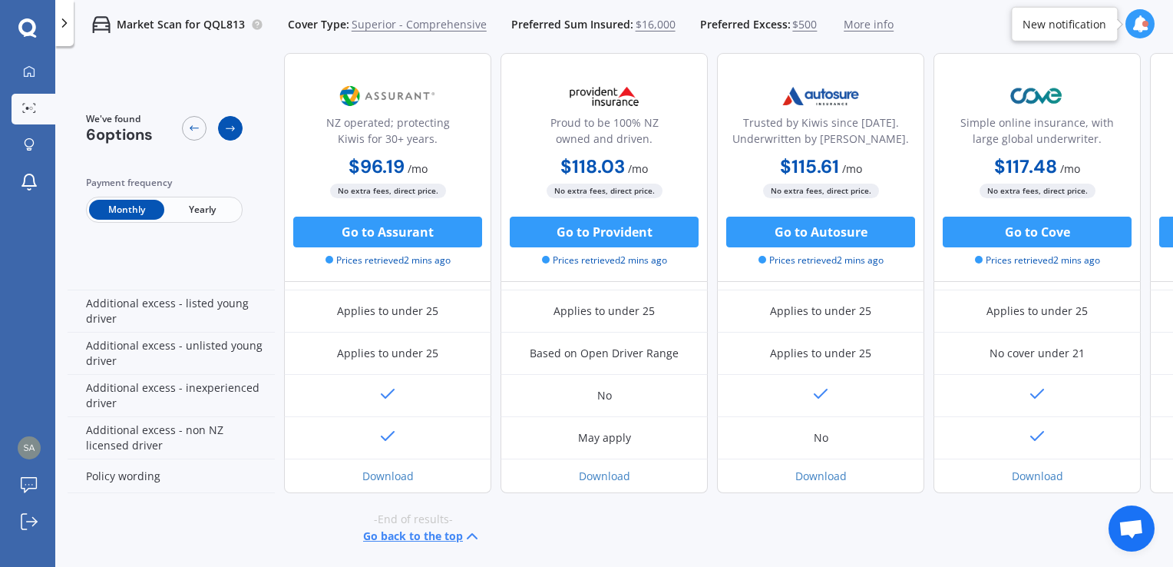
click at [230, 127] on icon at bounding box center [230, 128] width 12 height 12
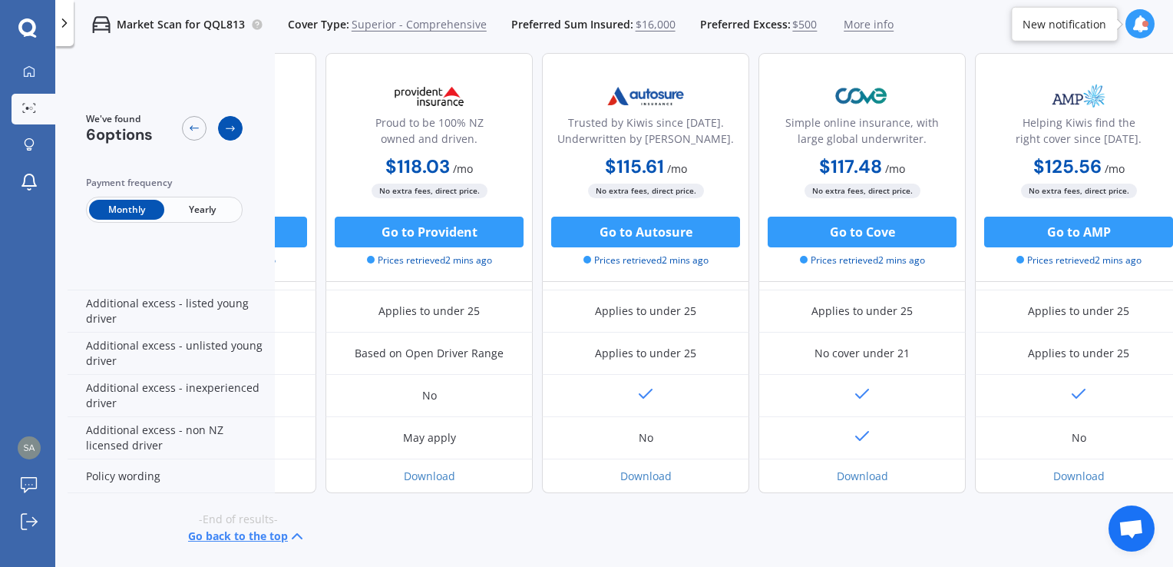
scroll to position [790, 399]
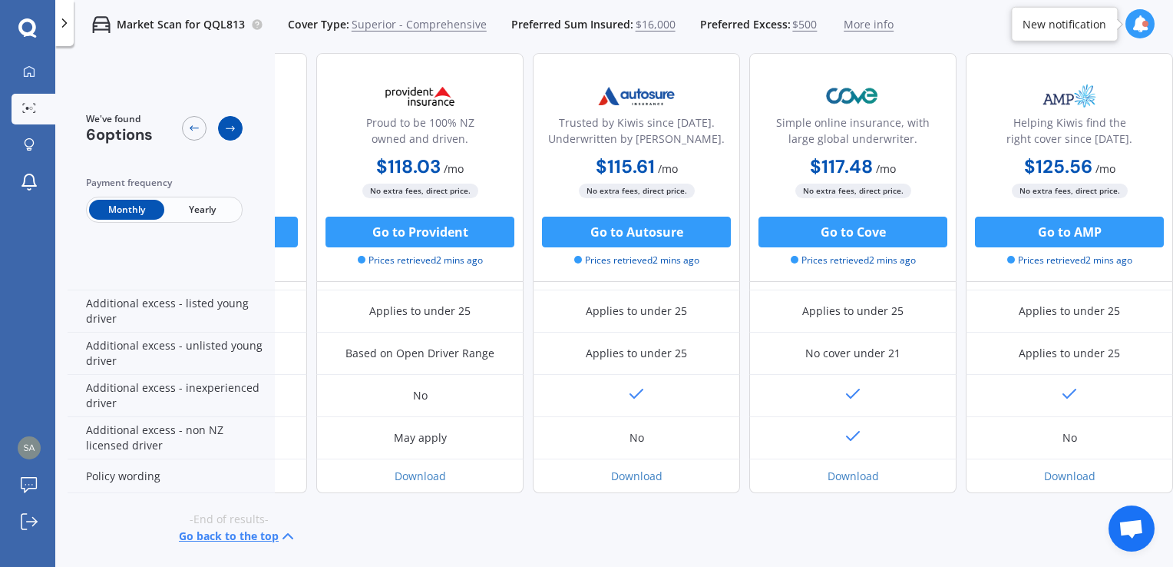
click at [230, 127] on icon at bounding box center [230, 128] width 12 height 12
click at [195, 127] on icon at bounding box center [194, 128] width 12 height 12
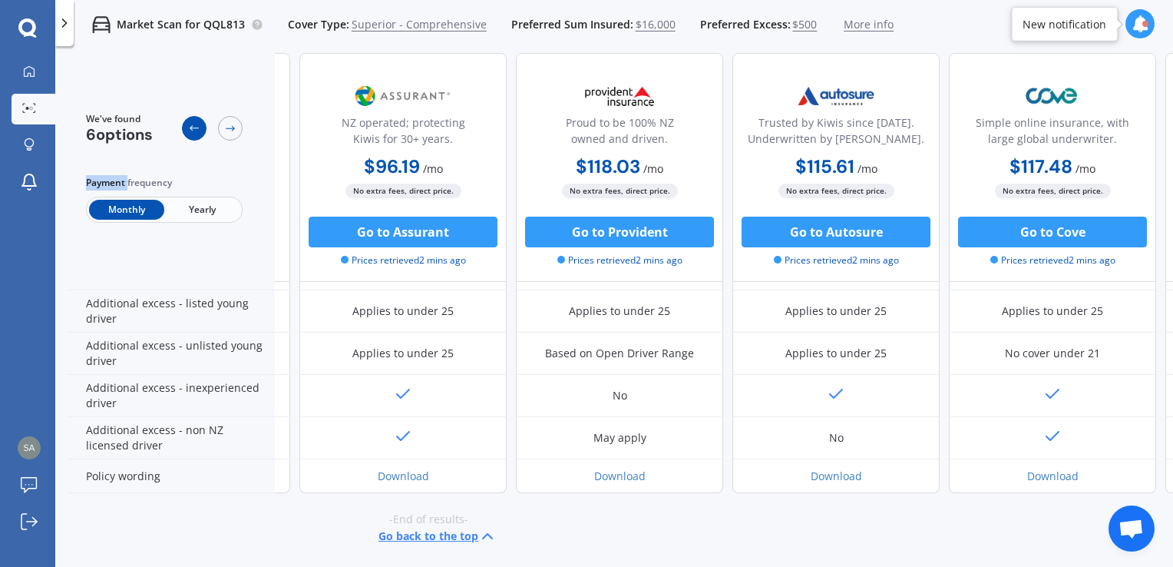
click at [195, 127] on icon at bounding box center [194, 128] width 12 height 12
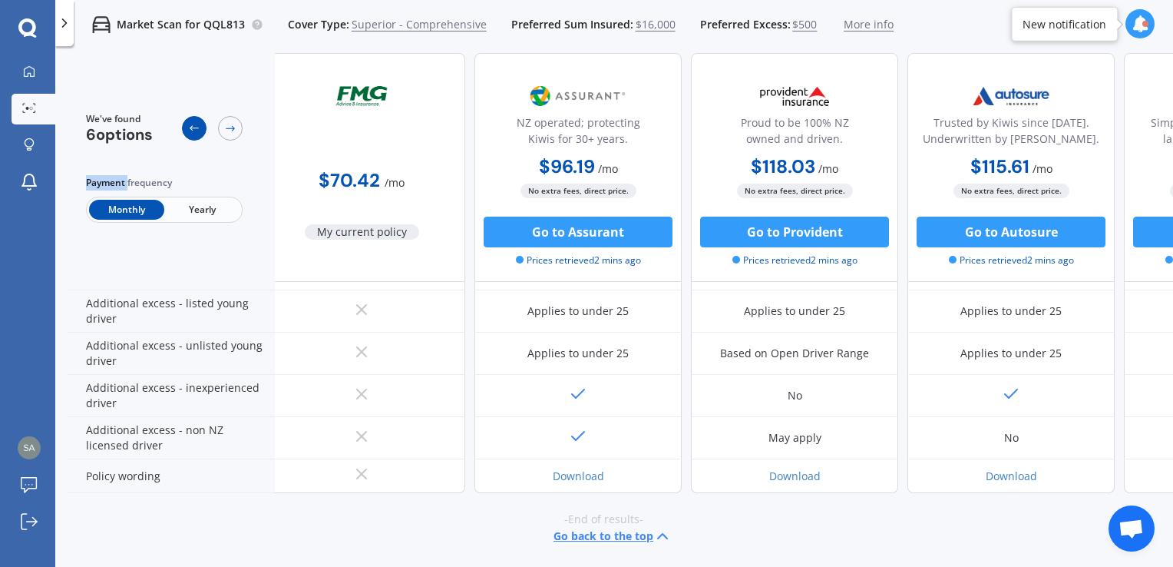
scroll to position [790, 0]
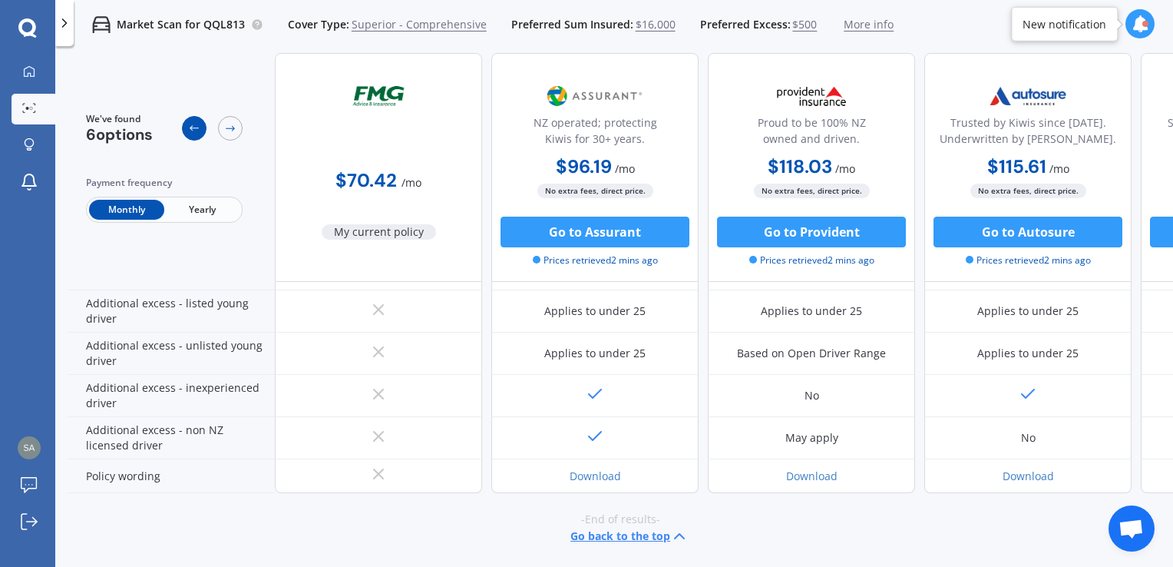
click at [195, 127] on icon at bounding box center [194, 128] width 12 height 12
